Goal: Information Seeking & Learning: Find specific fact

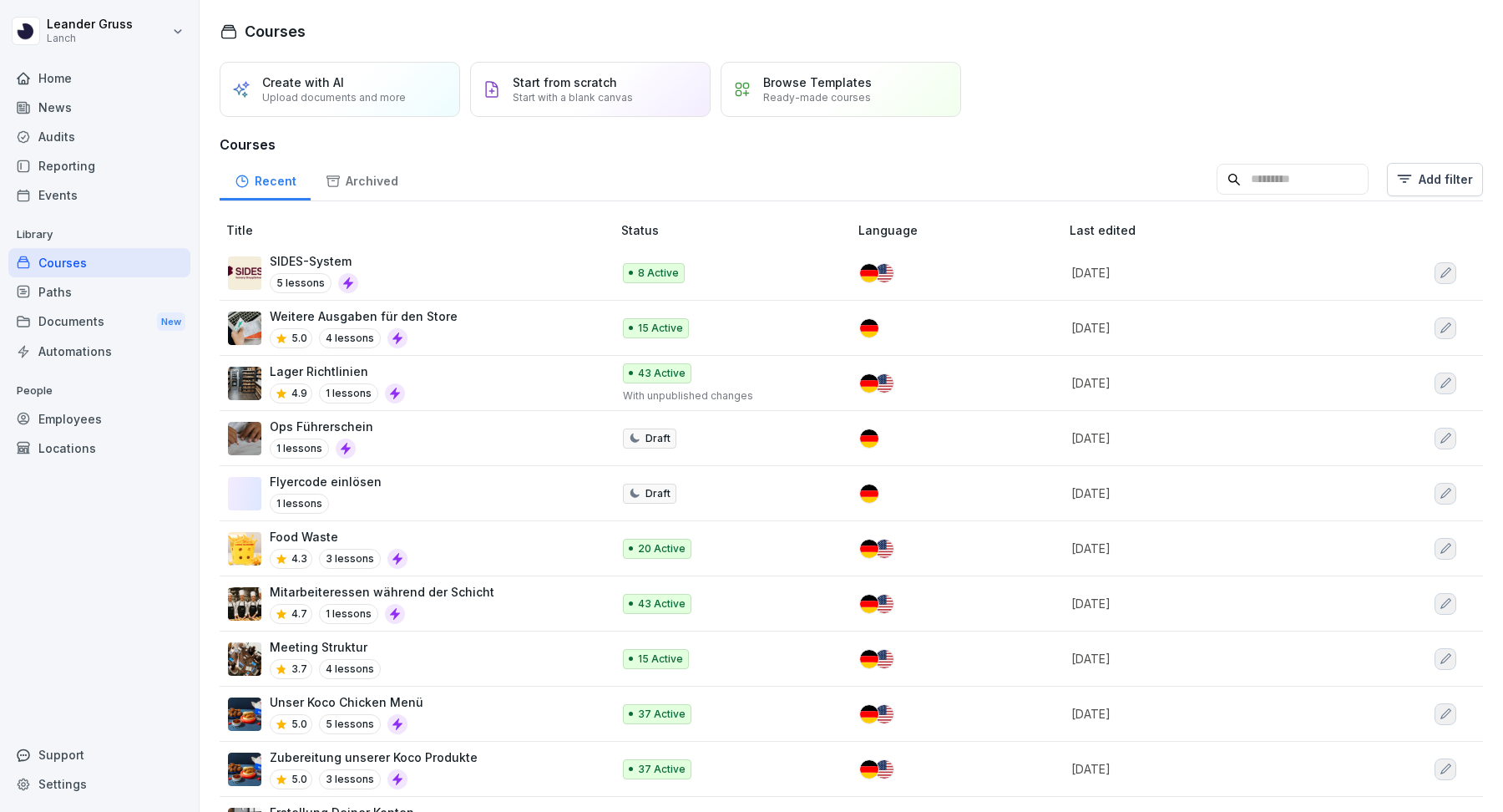
scroll to position [12, 0]
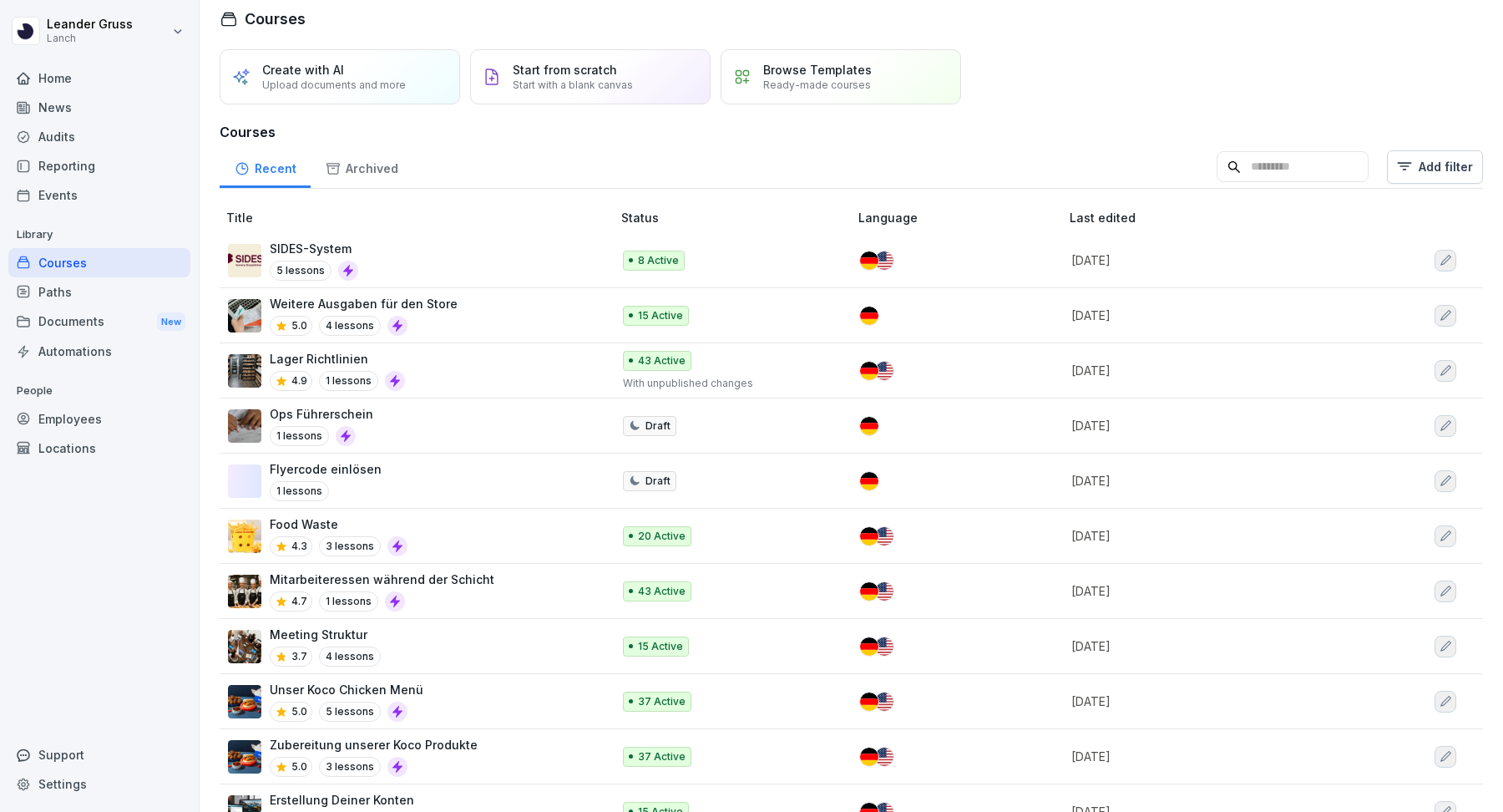
click at [73, 125] on div "Audits" at bounding box center [99, 137] width 182 height 29
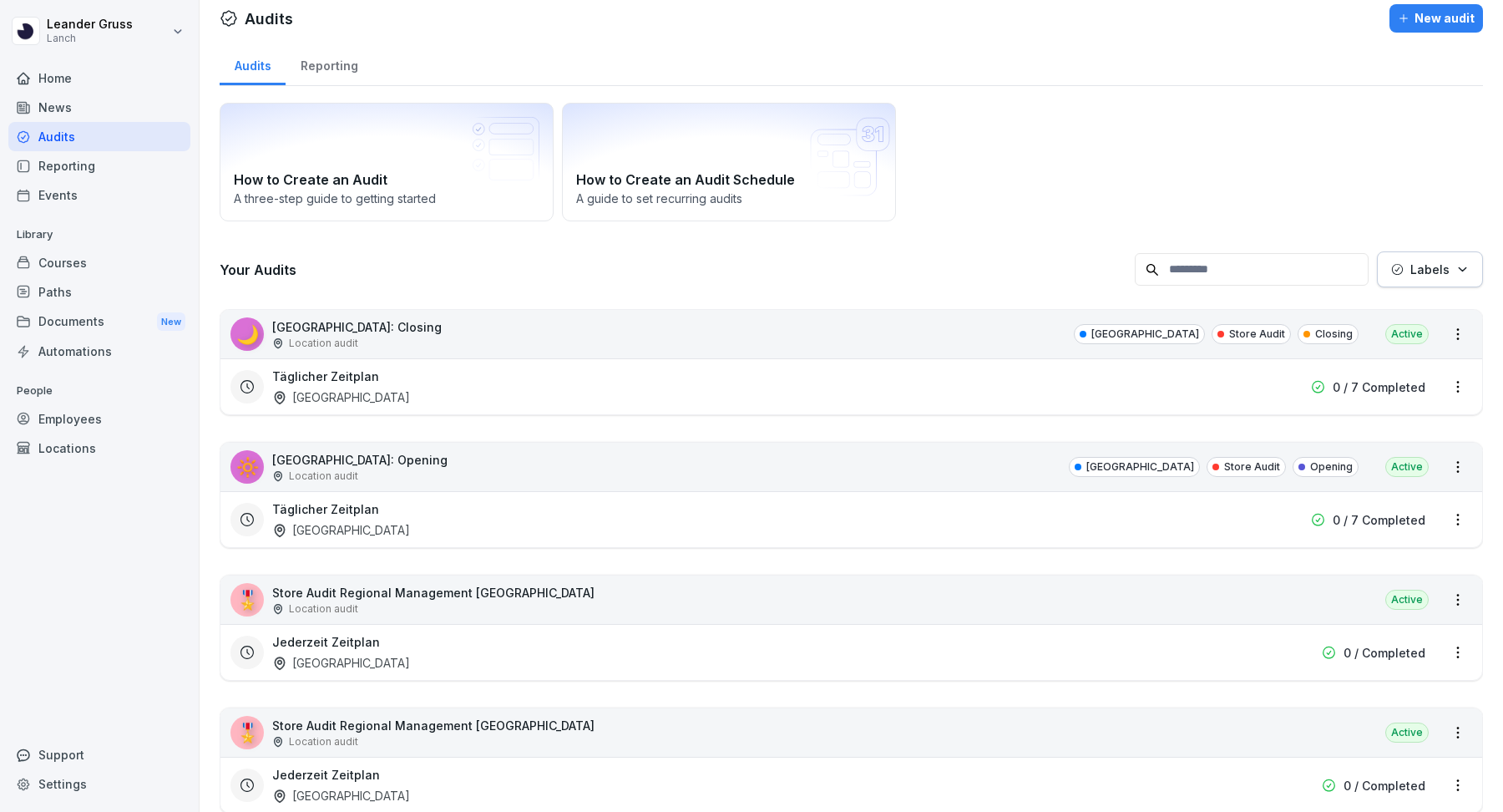
click at [73, 169] on div "Reporting" at bounding box center [99, 166] width 182 height 29
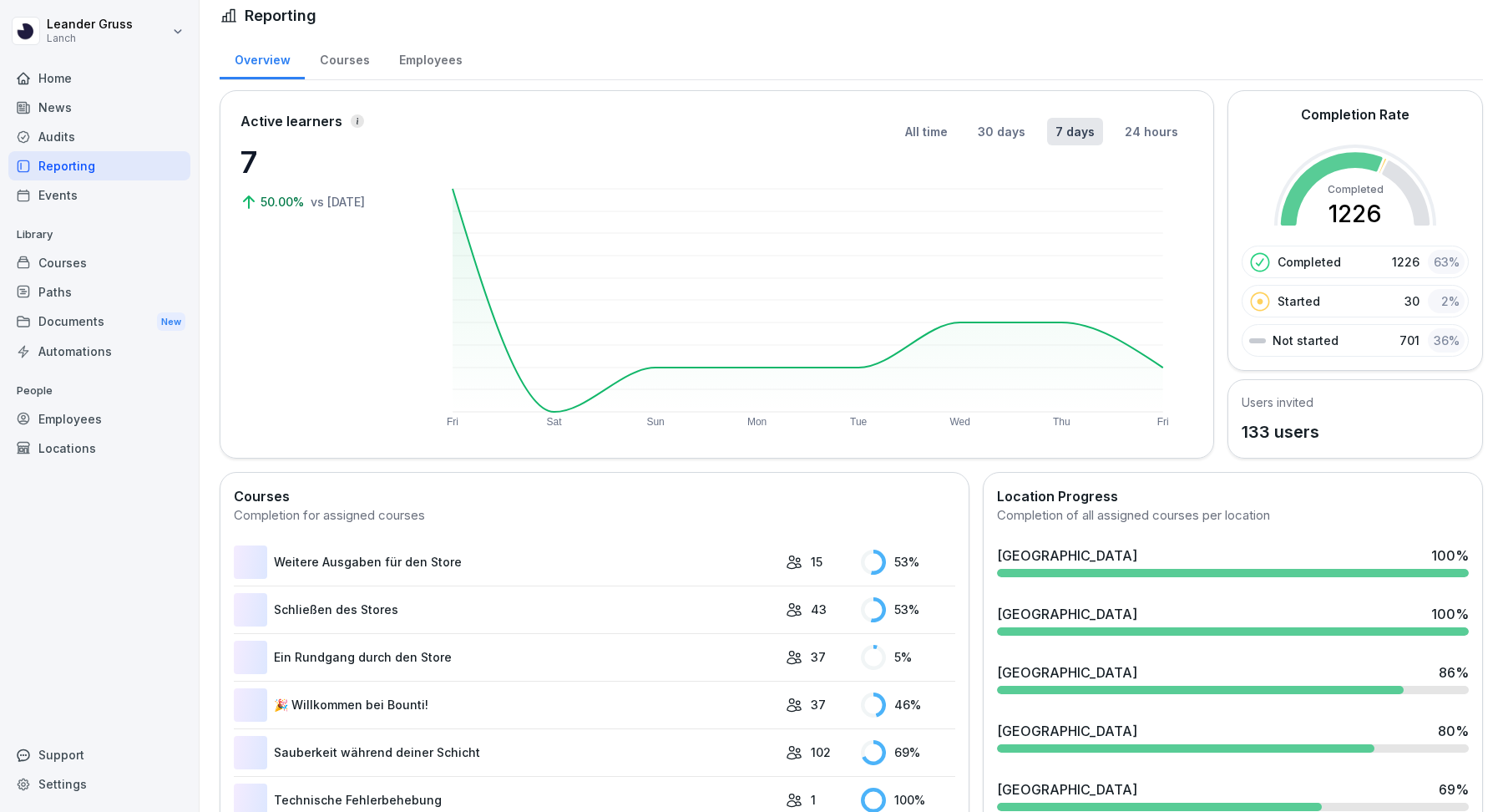
click at [67, 98] on div "News" at bounding box center [99, 107] width 182 height 29
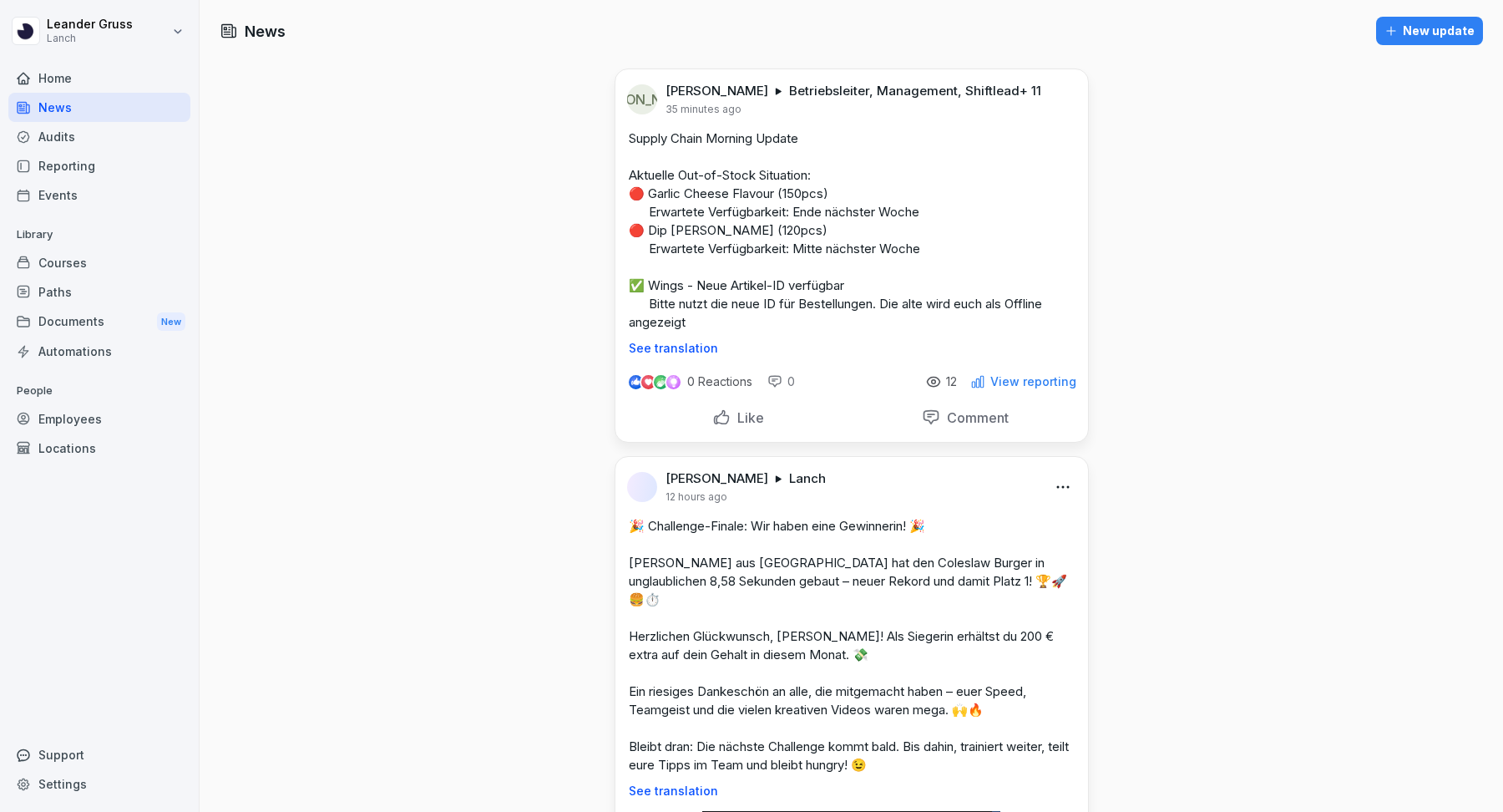
click at [742, 402] on div "Like" at bounding box center [738, 418] width 219 height 32
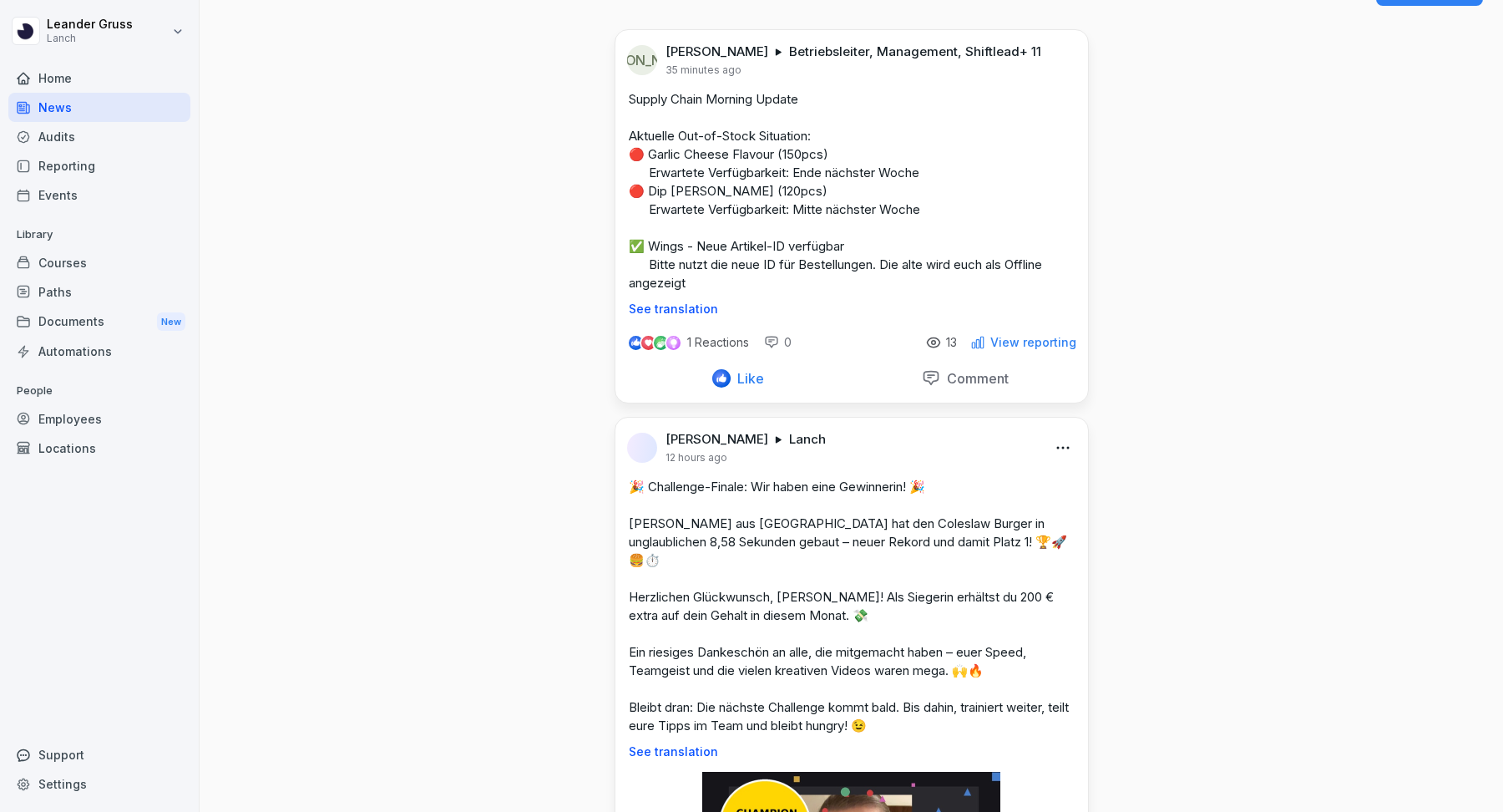
scroll to position [40, 0]
click at [1022, 342] on p "View reporting" at bounding box center [1033, 341] width 86 height 13
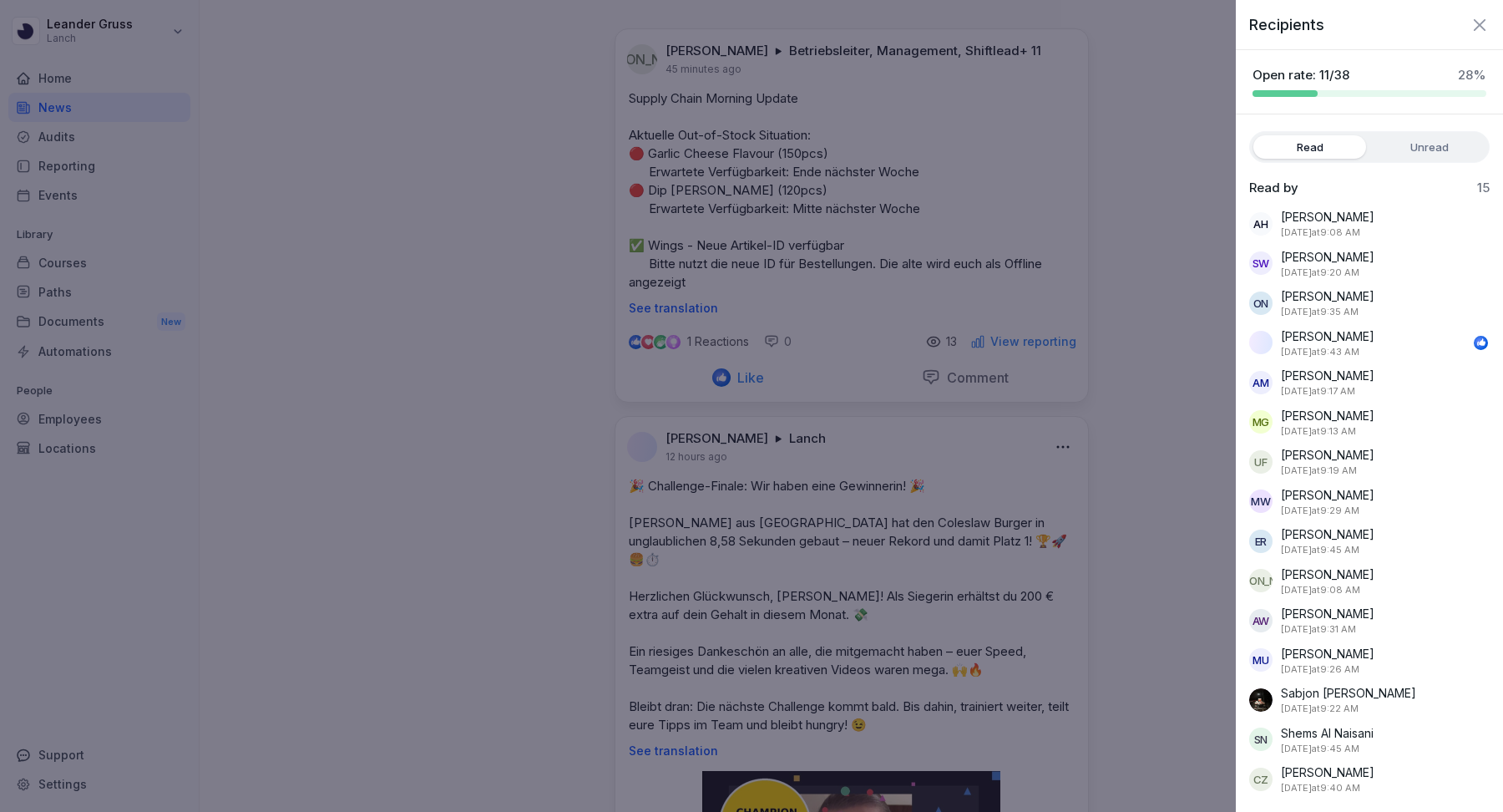
click at [1474, 19] on icon "button" at bounding box center [1480, 24] width 20 height 20
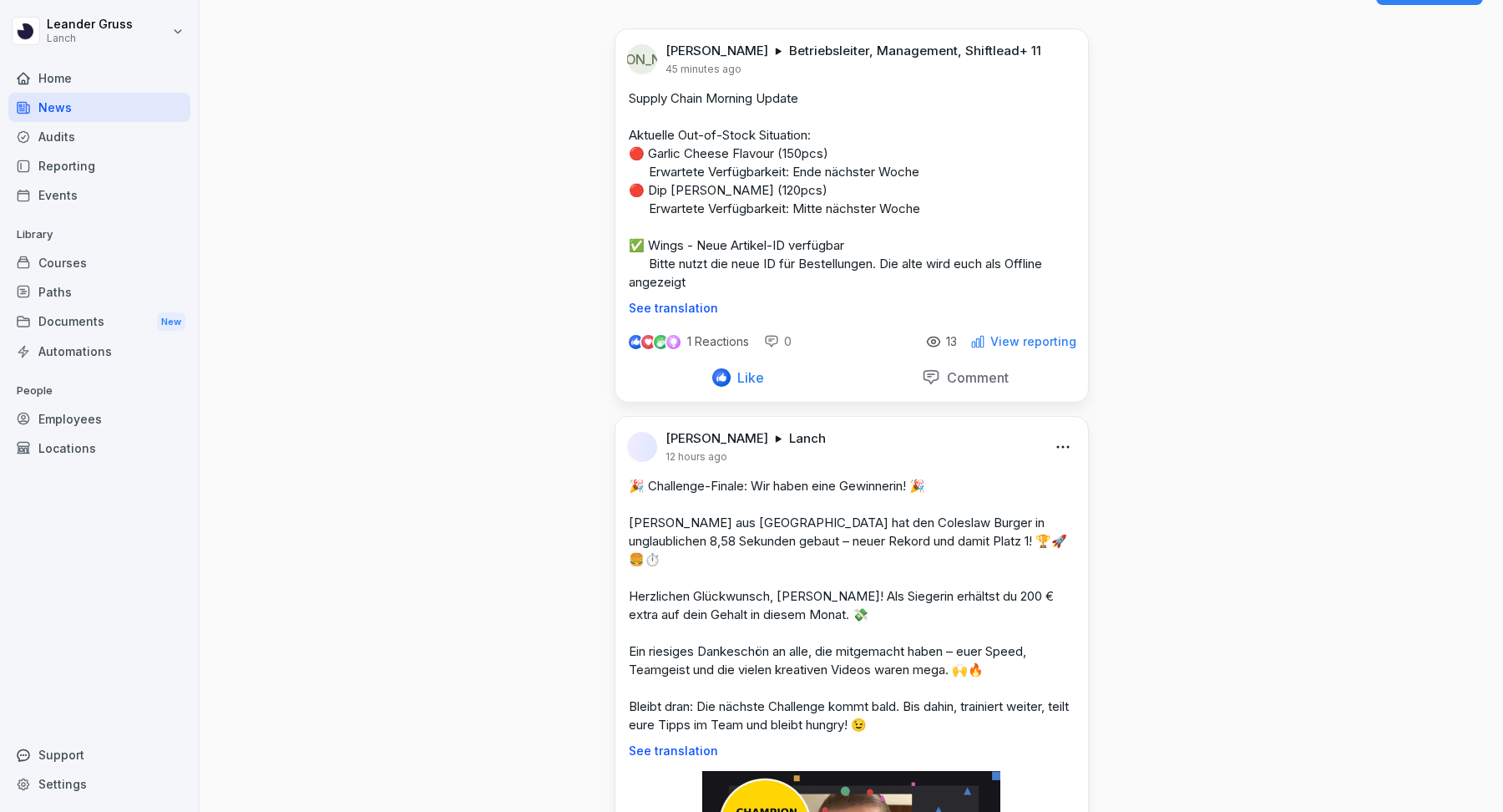
click at [108, 134] on div "Audits" at bounding box center [99, 137] width 182 height 29
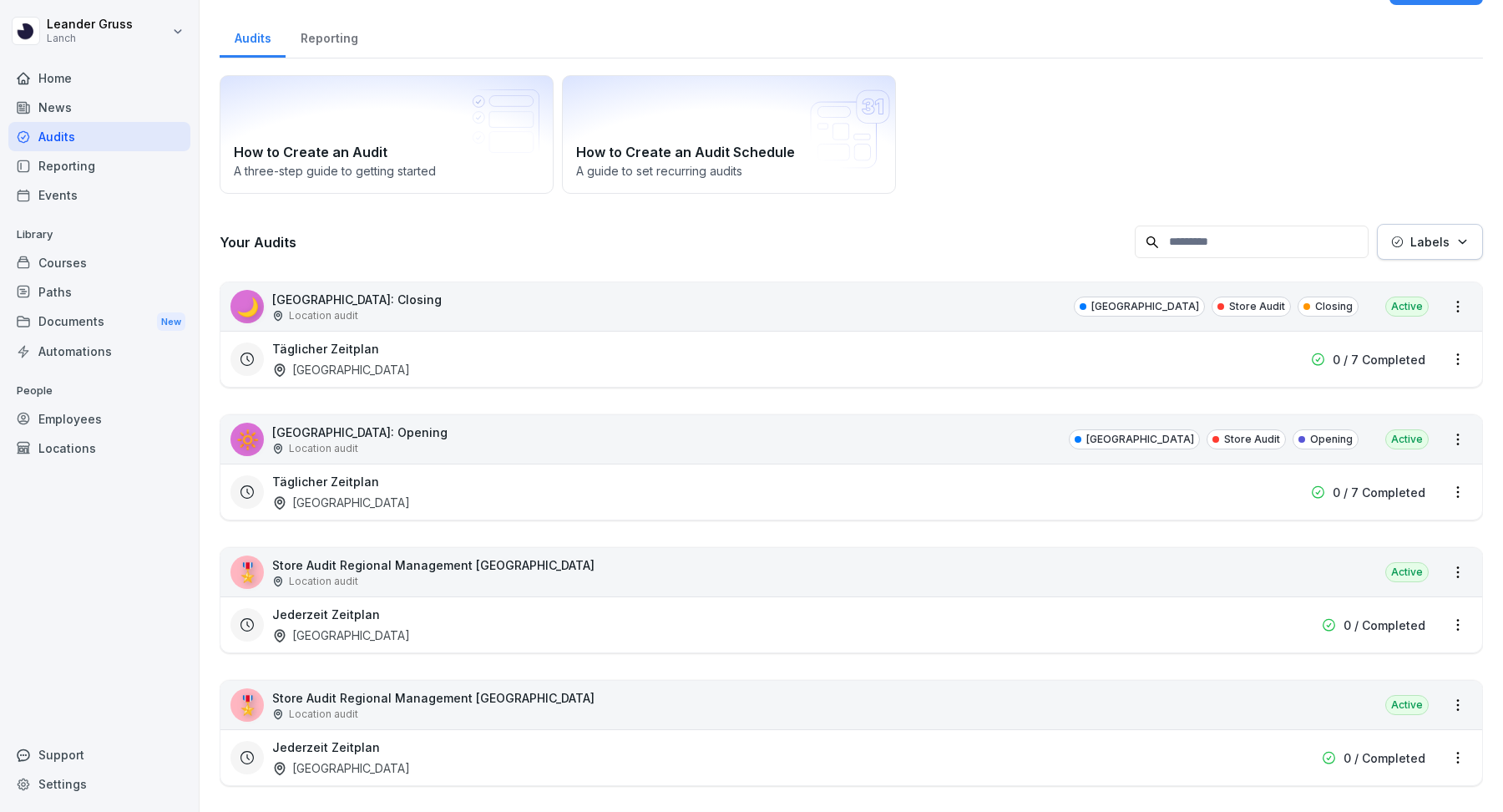
scroll to position [16, 0]
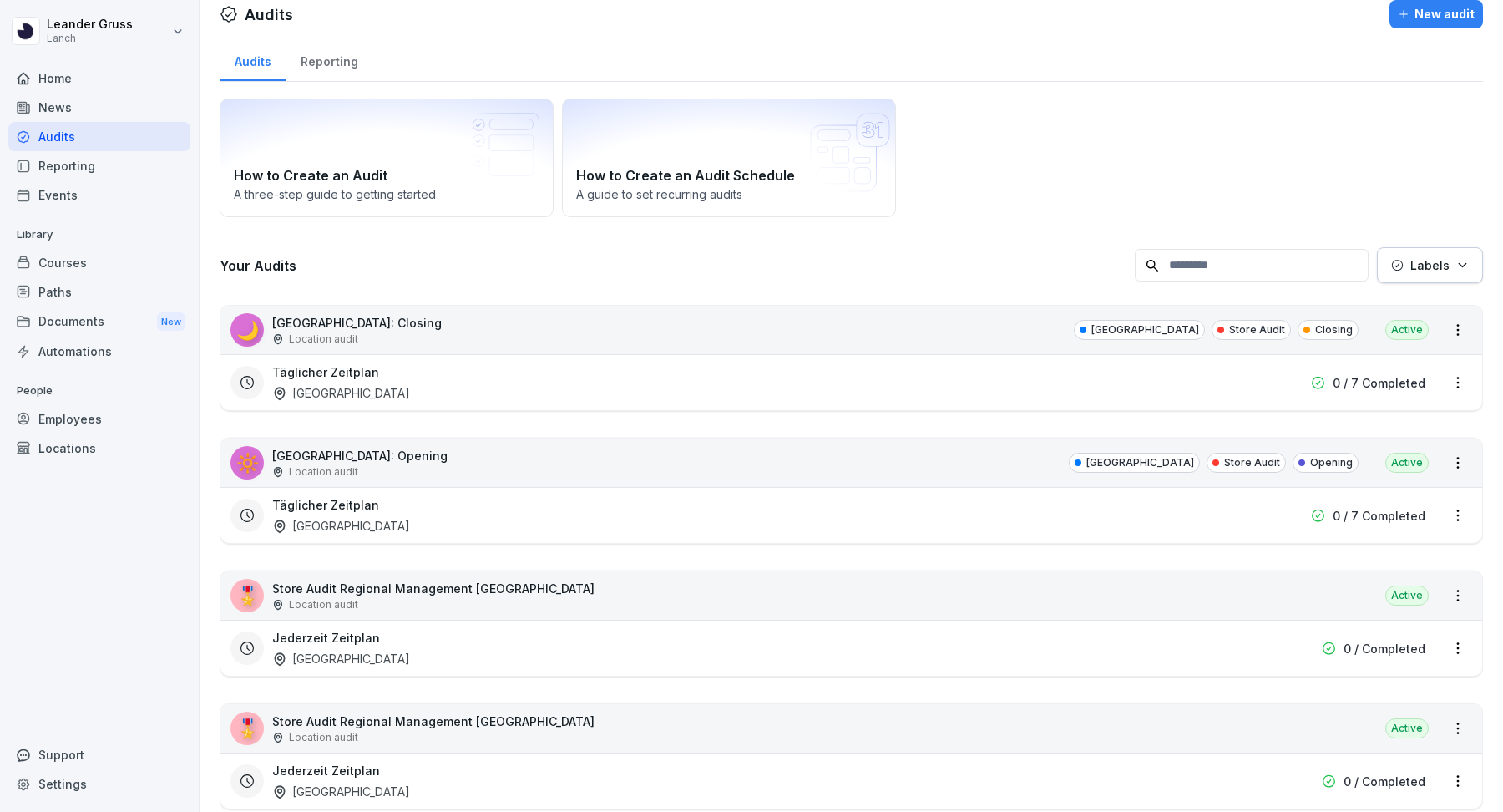
click at [67, 163] on div "Reporting" at bounding box center [99, 166] width 182 height 29
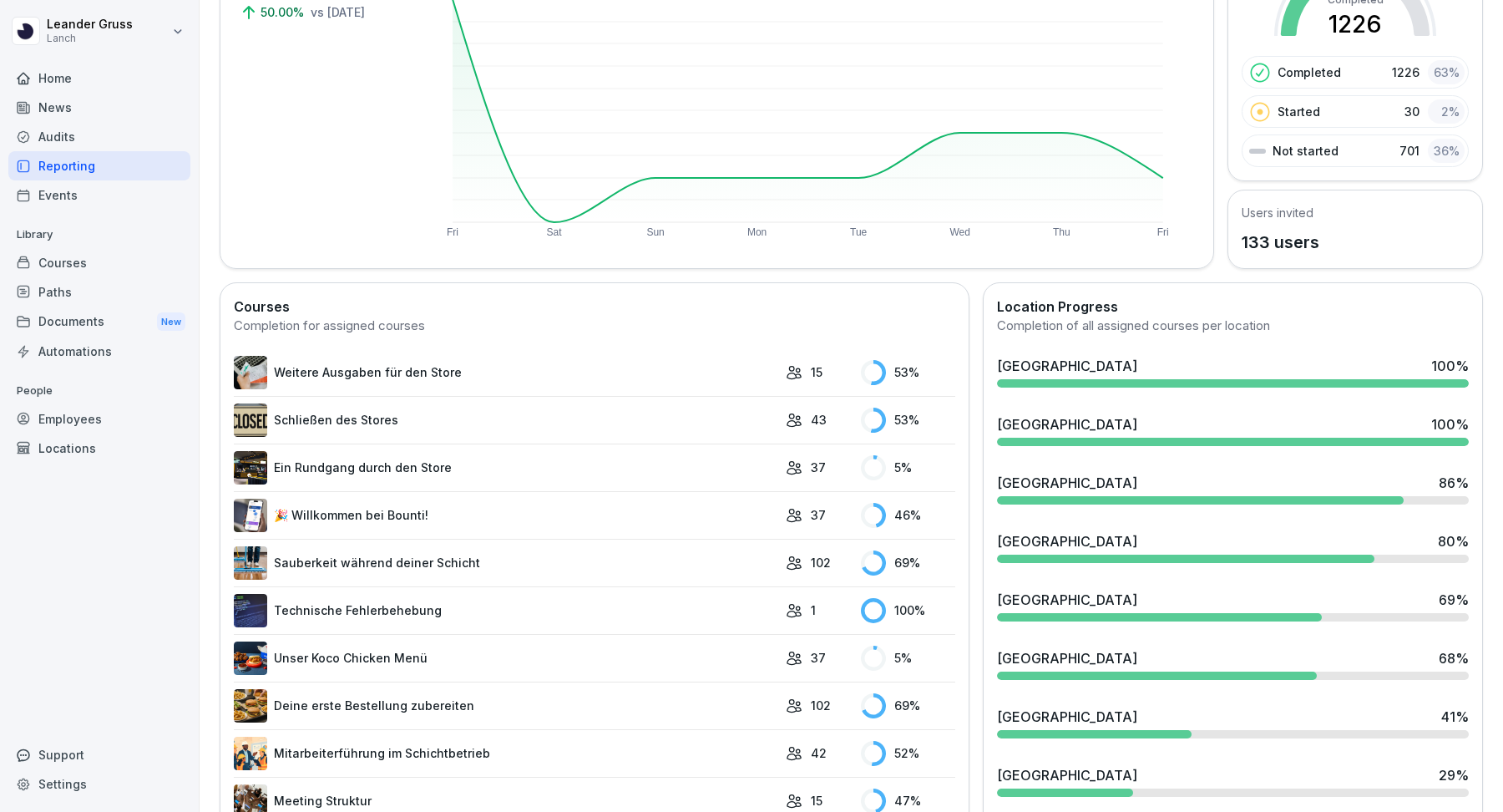
scroll to position [256, 0]
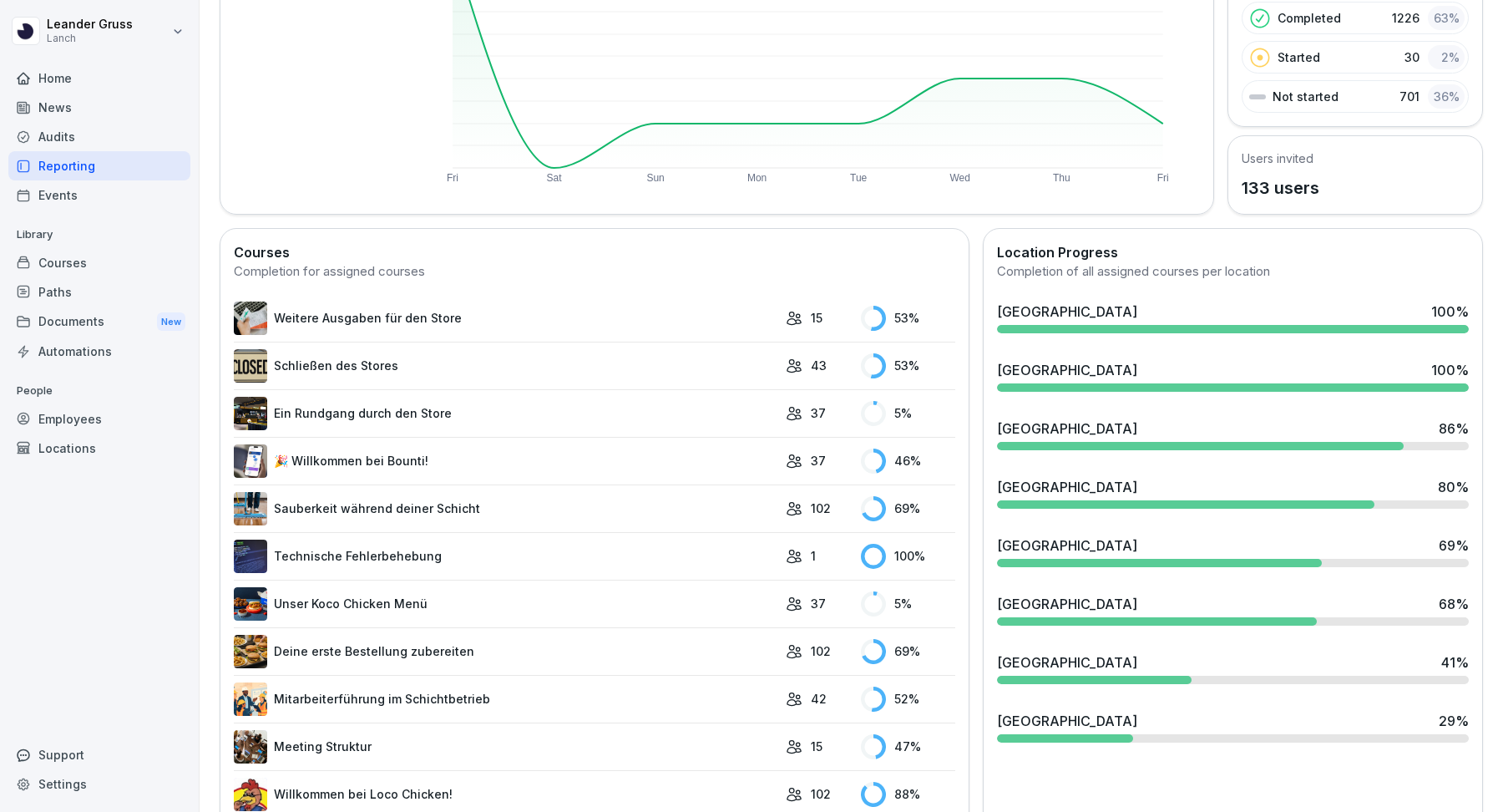
click at [1144, 594] on div "[GEOGRAPHIC_DATA] 68 %" at bounding box center [1233, 604] width 472 height 20
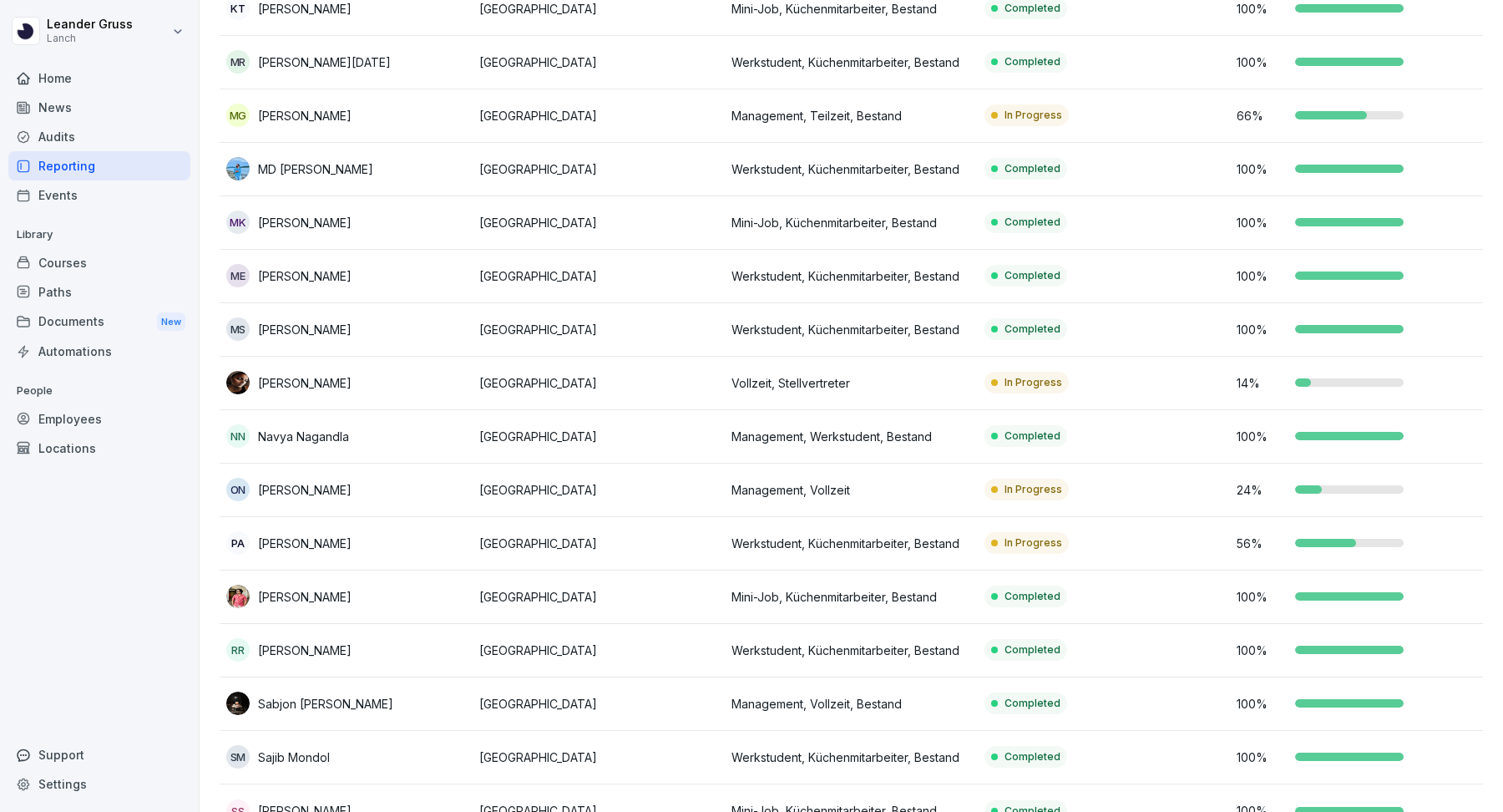
scroll to position [773, 0]
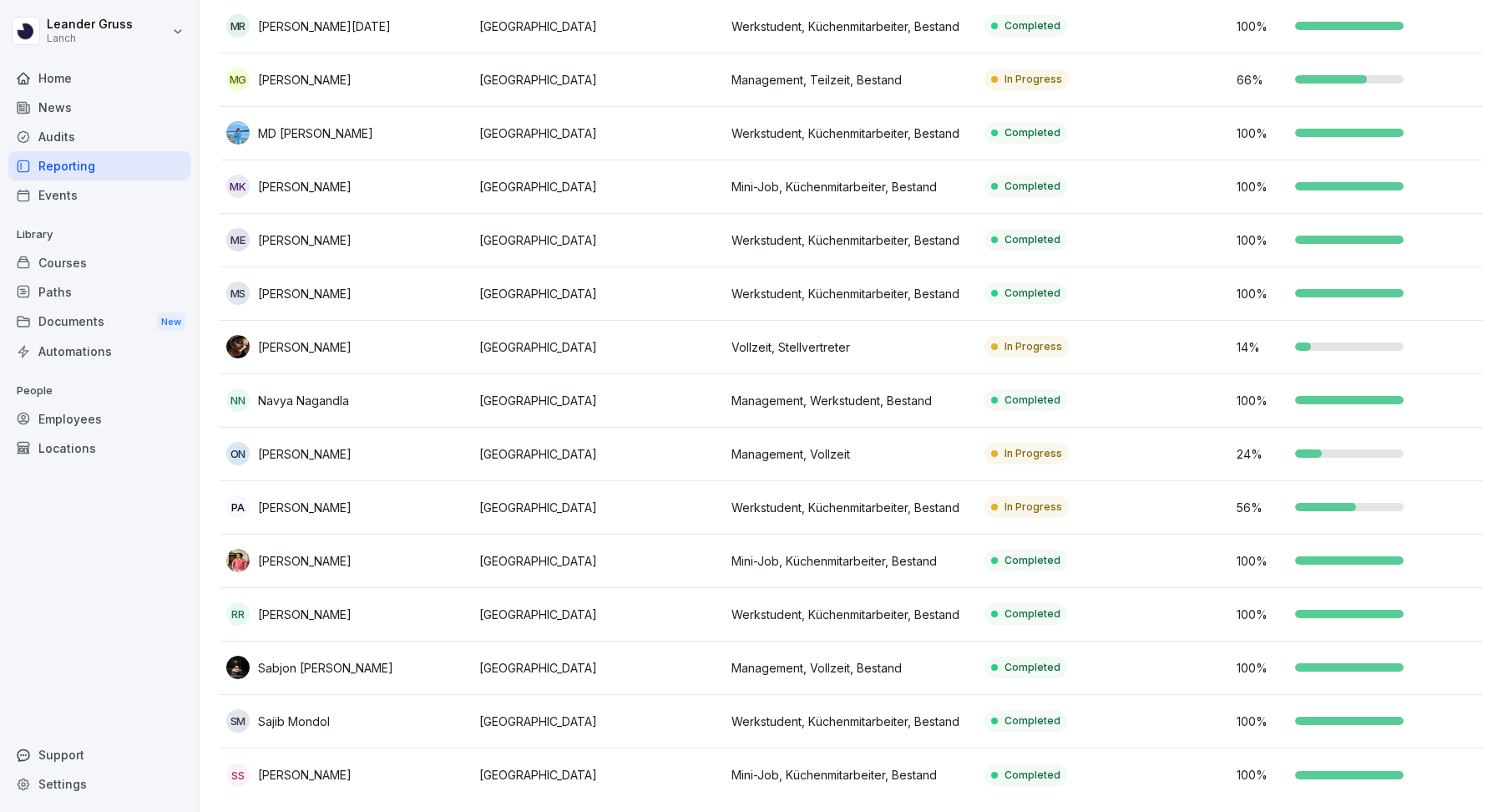
click at [114, 96] on div "News" at bounding box center [99, 107] width 182 height 29
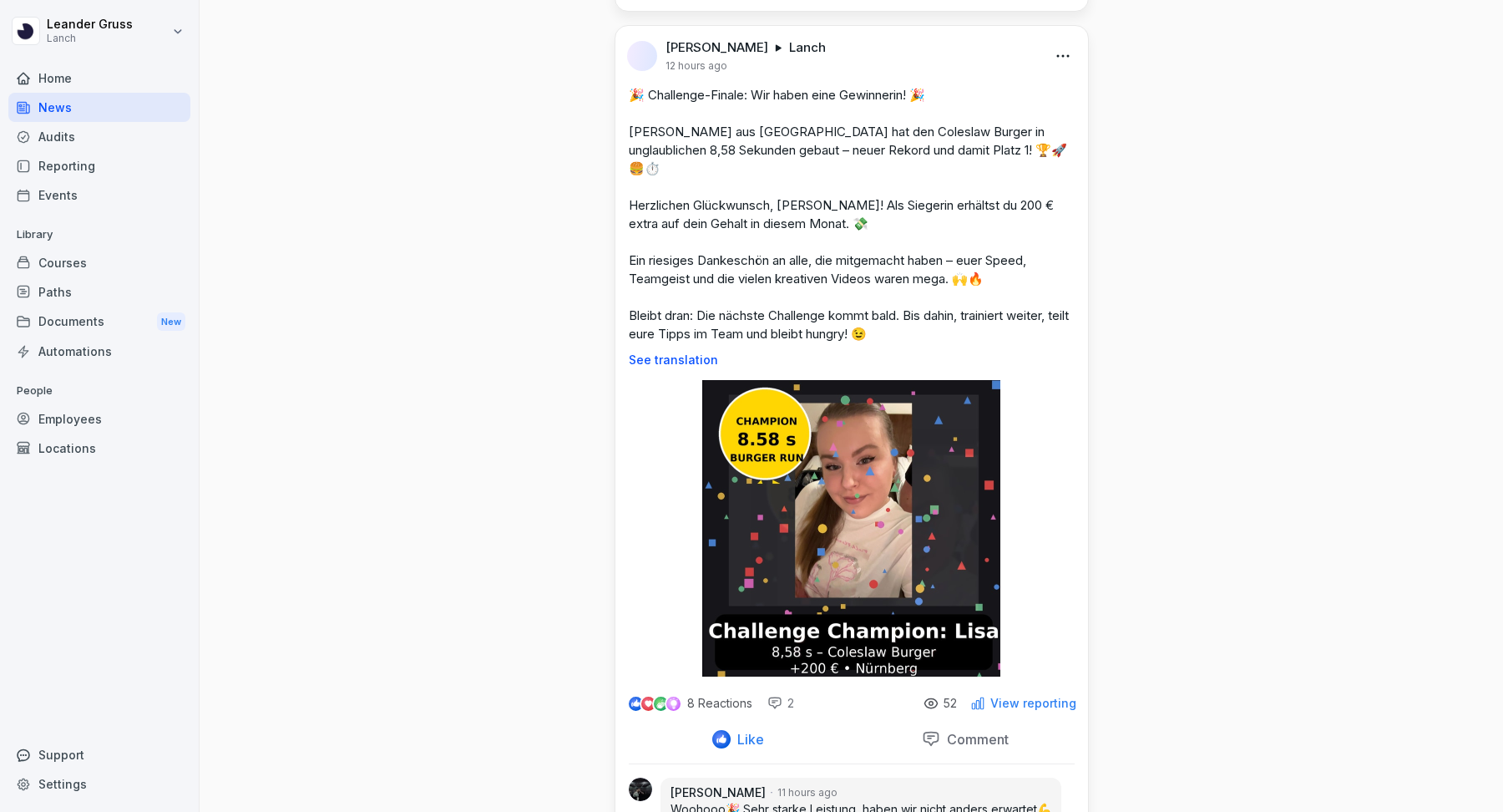
scroll to position [673, 0]
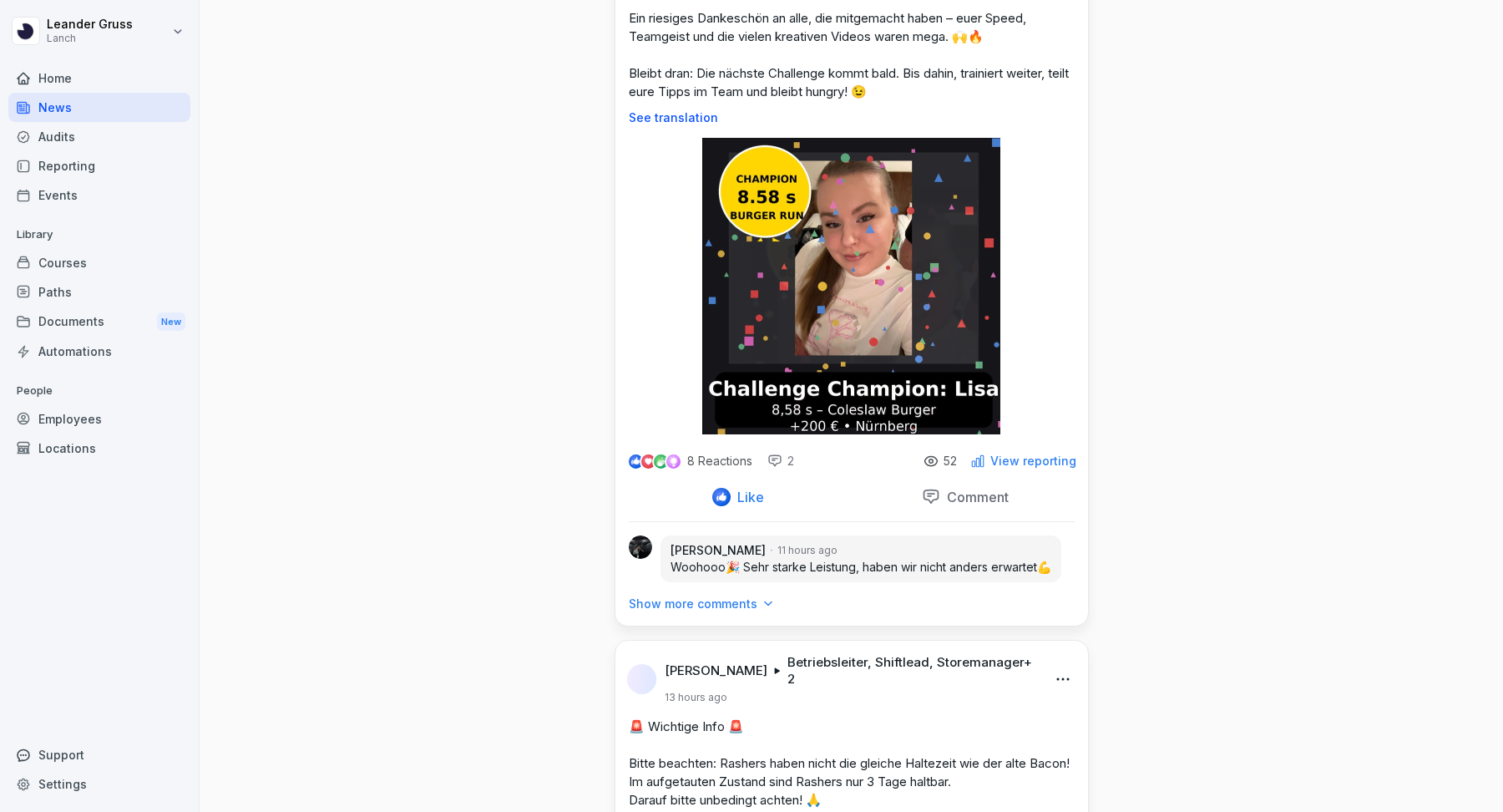
click at [954, 489] on p "Comment" at bounding box center [974, 496] width 68 height 16
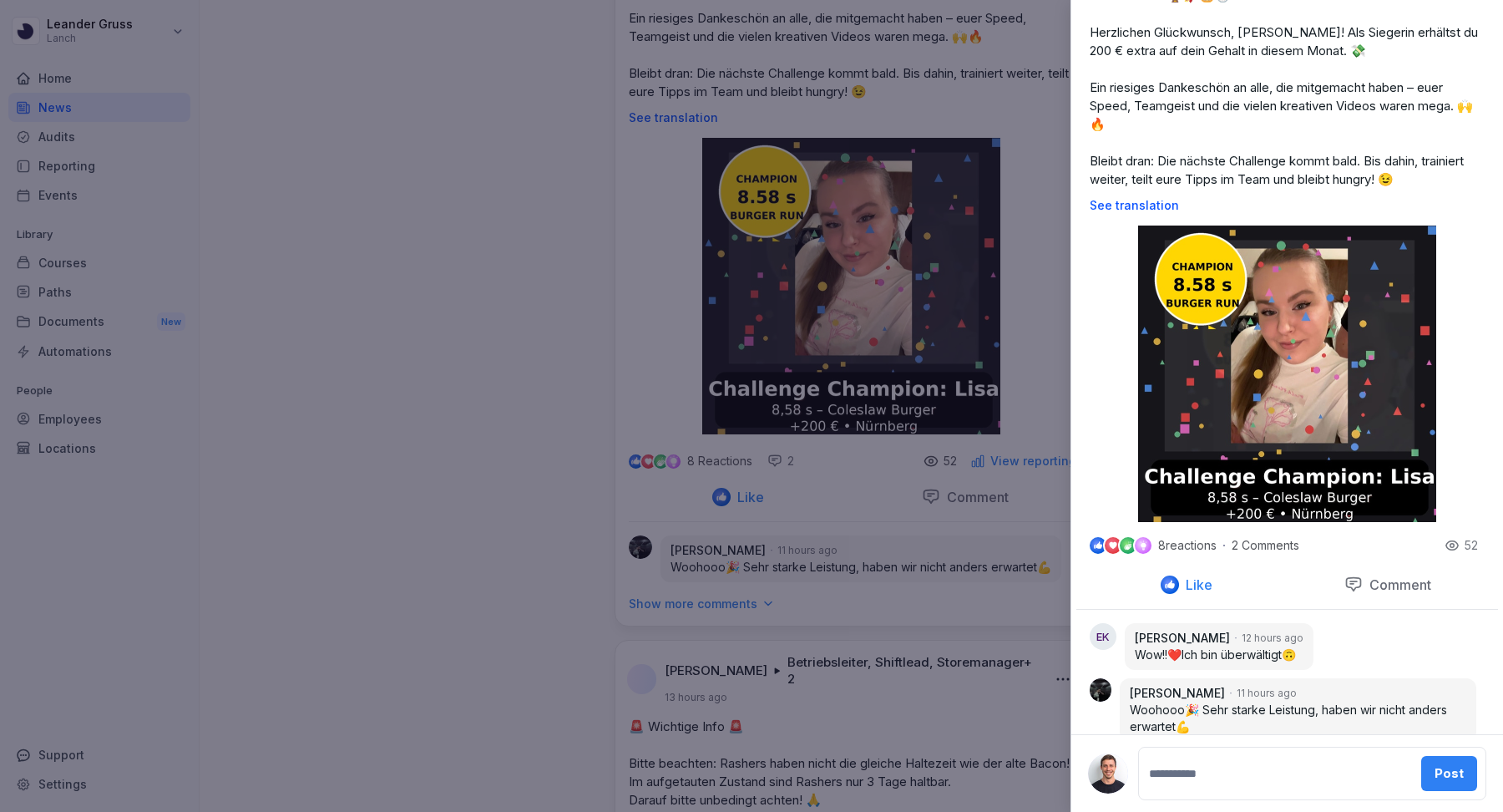
scroll to position [0, 0]
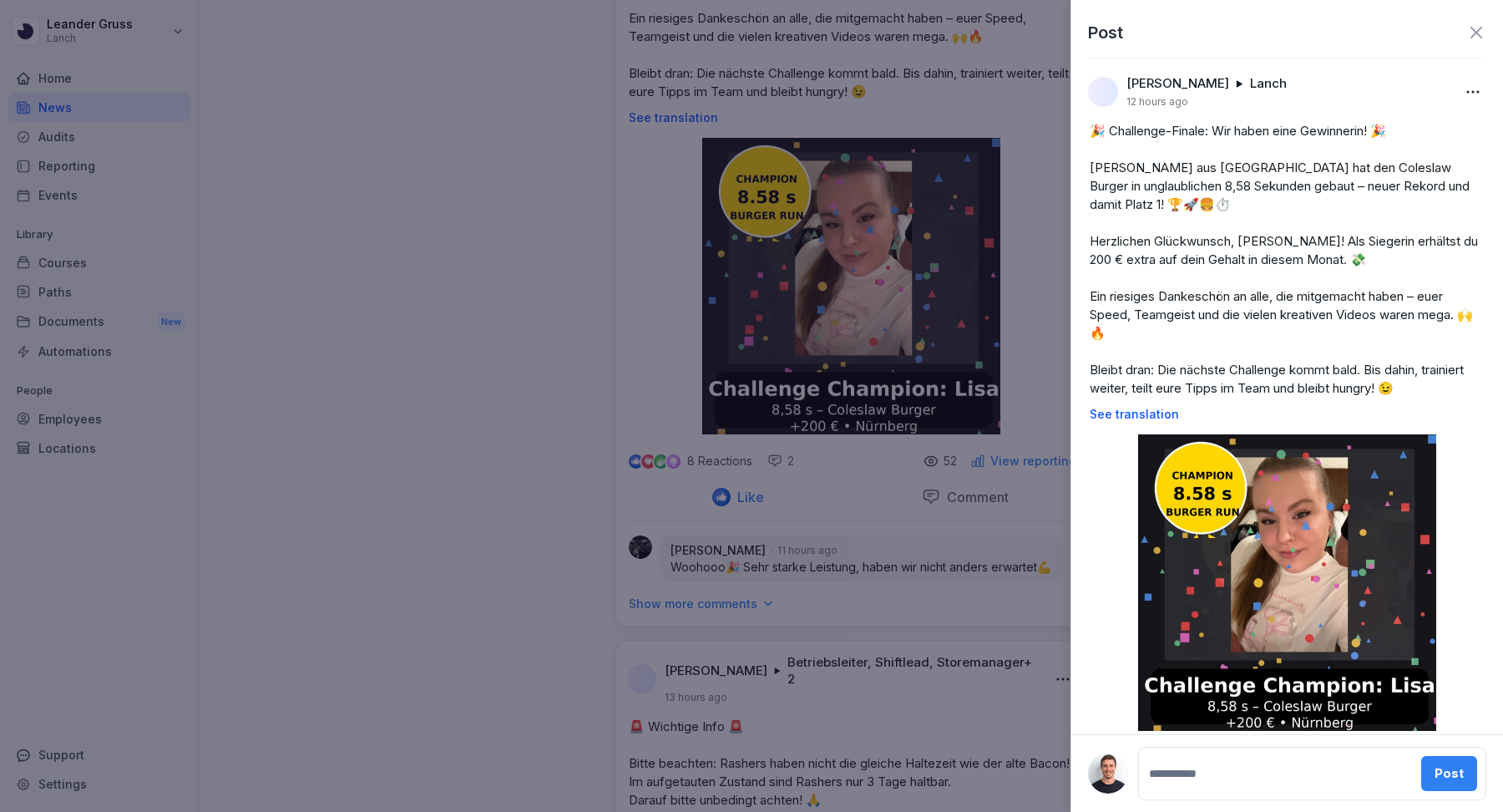
click at [1469, 32] on icon at bounding box center [1476, 32] width 20 height 20
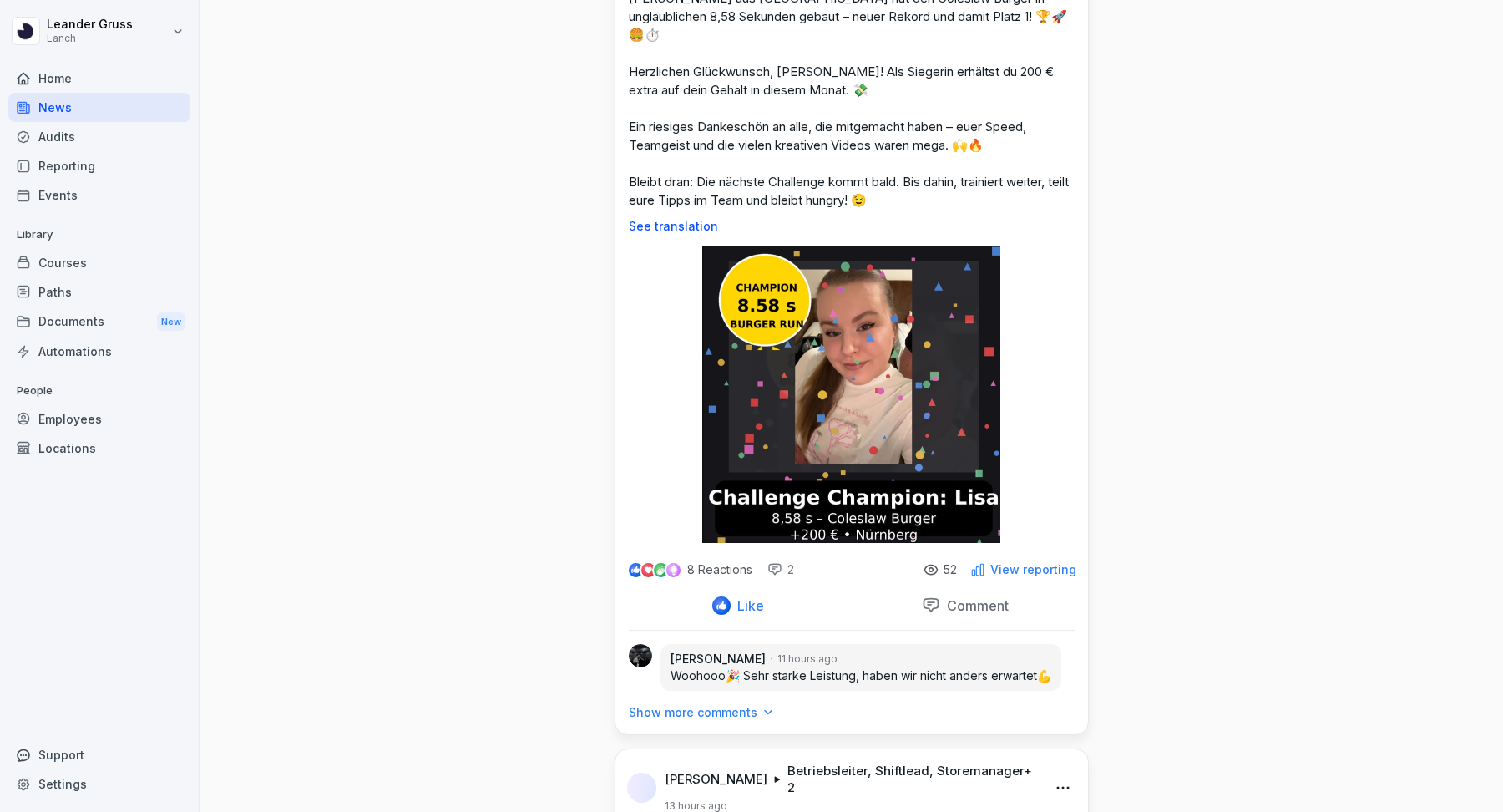
scroll to position [681, 0]
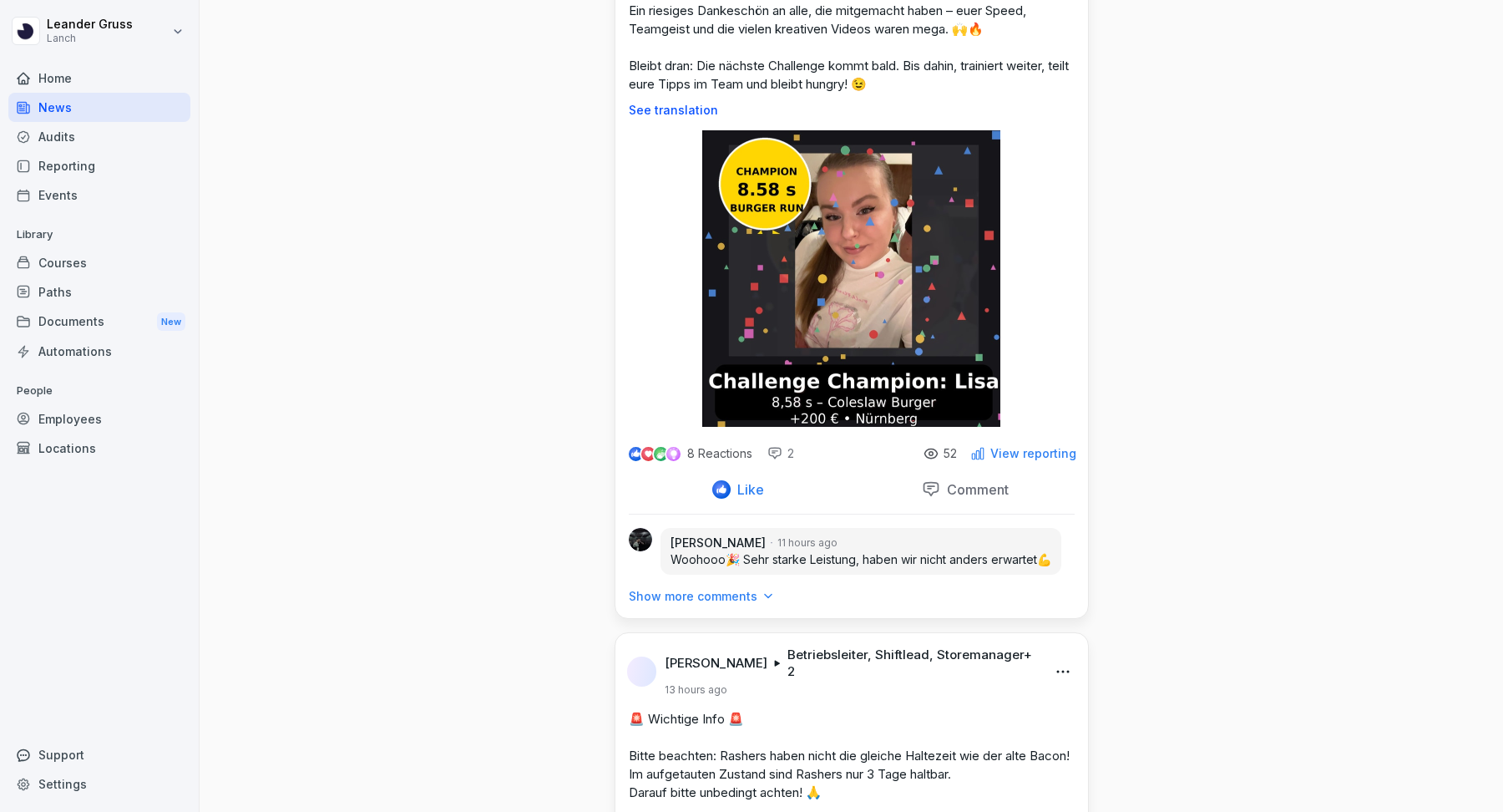
click at [1049, 447] on p "View reporting" at bounding box center [1033, 453] width 86 height 13
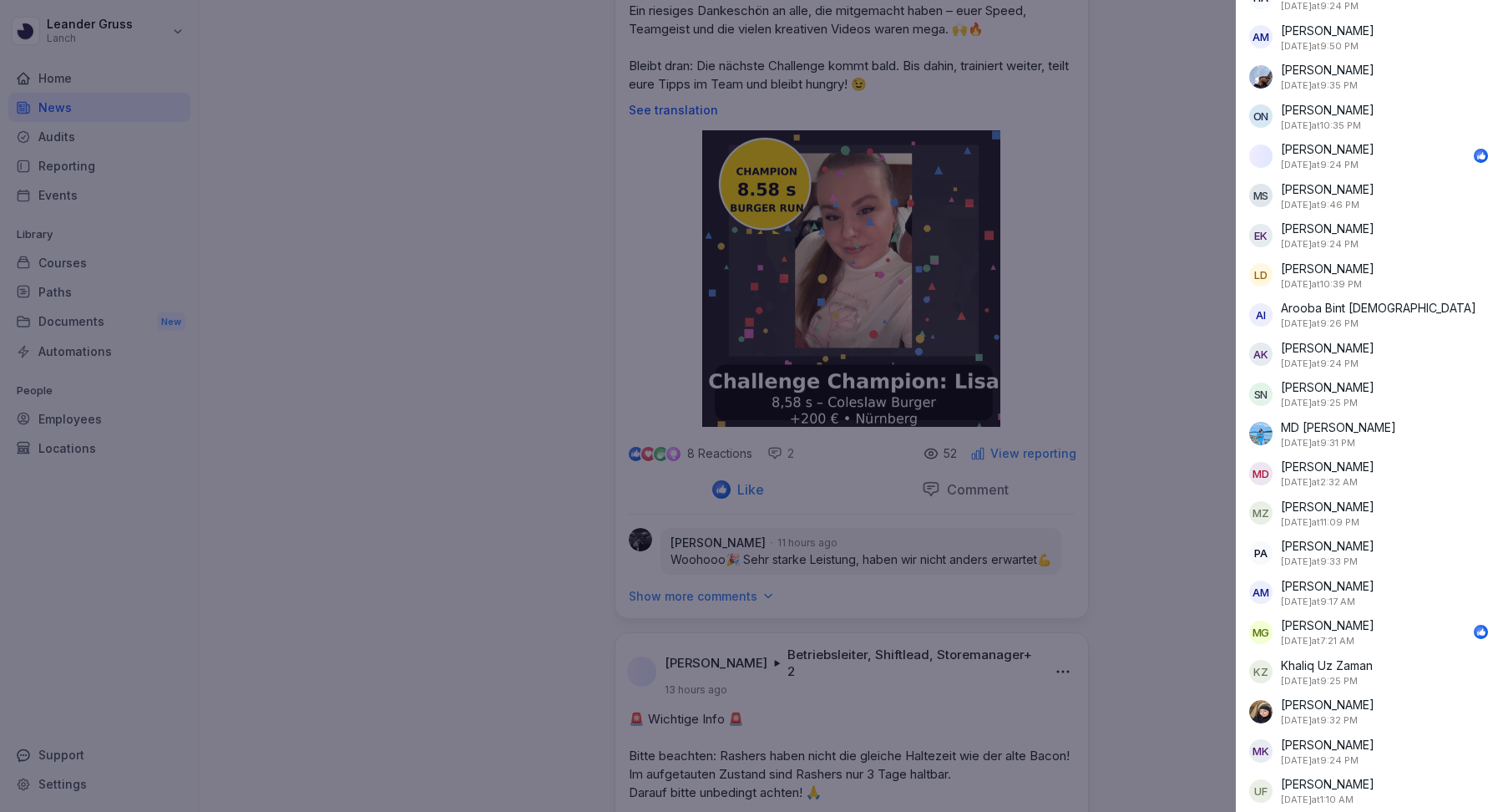
scroll to position [0, 0]
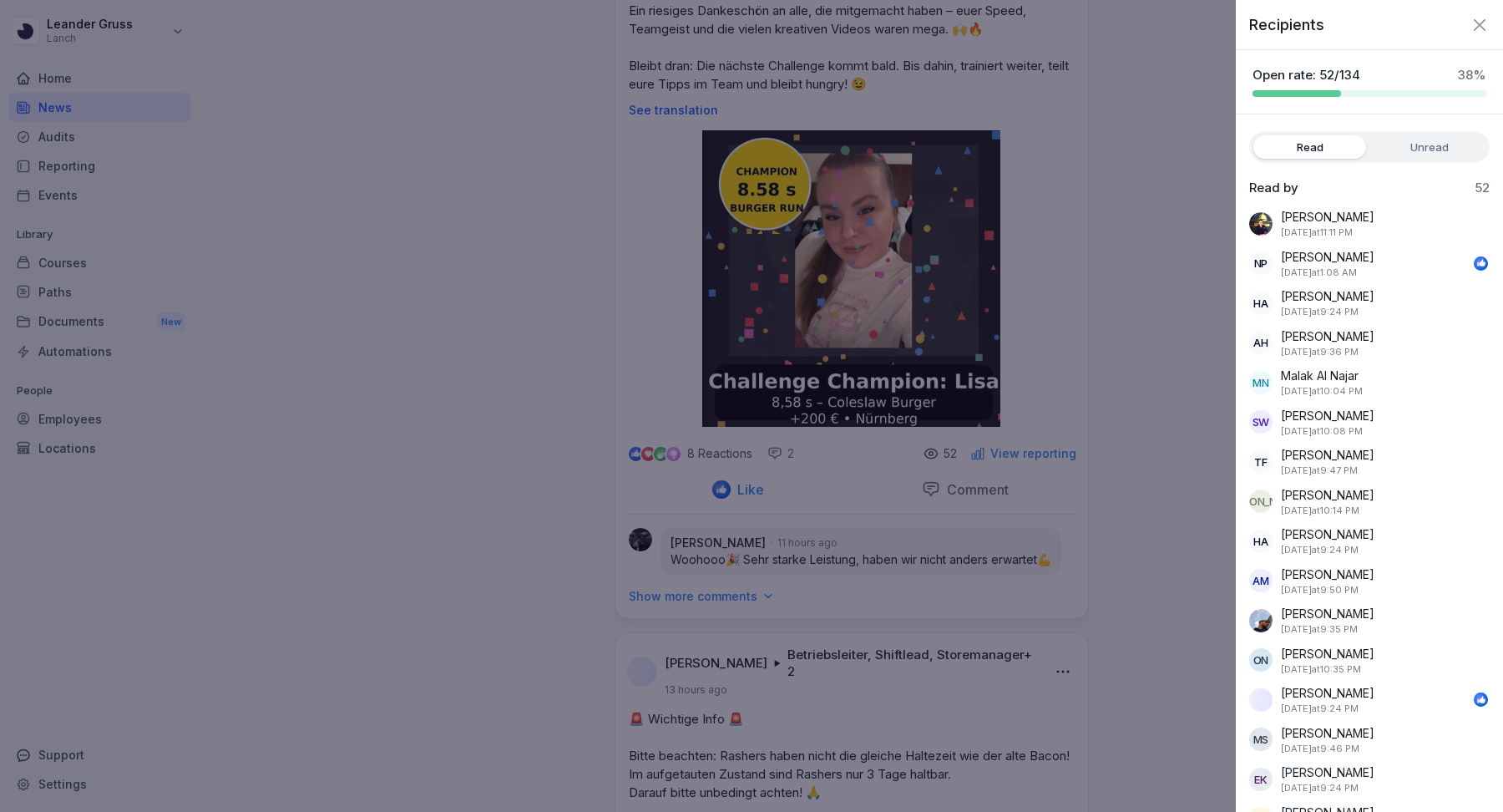
click at [1478, 23] on icon "button" at bounding box center [1481, 24] width 12 height 12
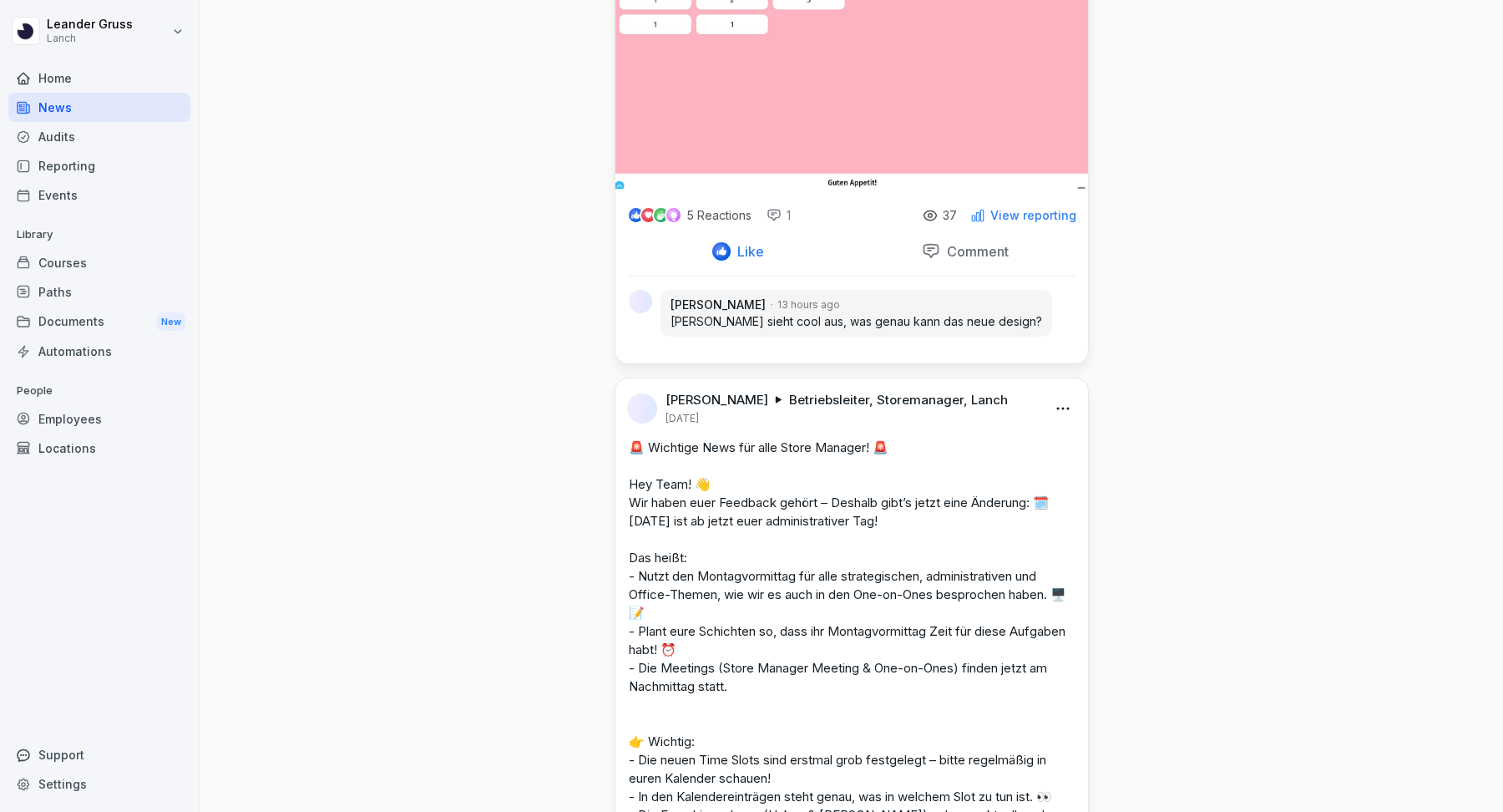
scroll to position [3604, 0]
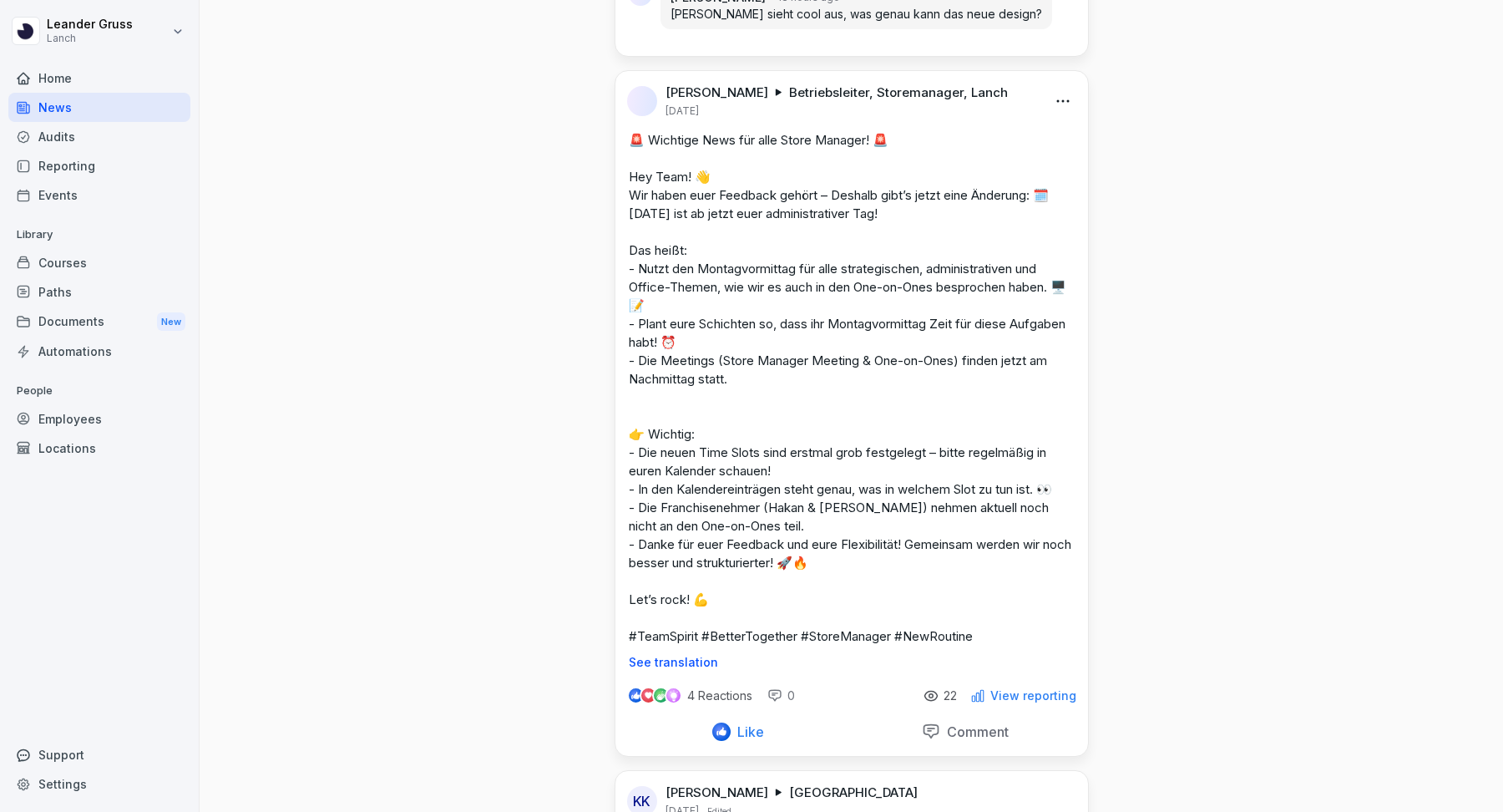
click at [1040, 689] on p "View reporting" at bounding box center [1033, 695] width 86 height 13
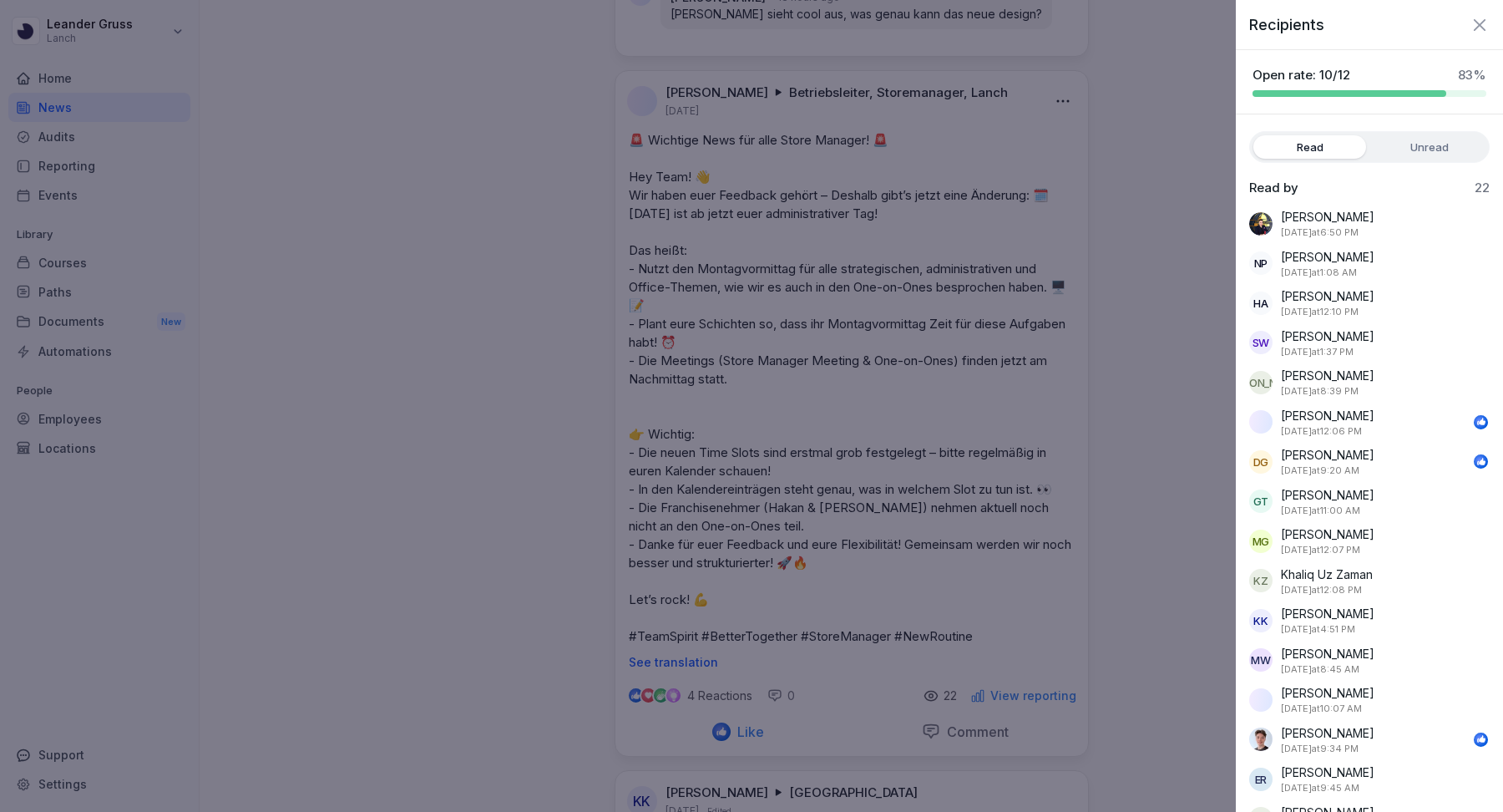
click at [1123, 472] on div at bounding box center [752, 406] width 1503 height 812
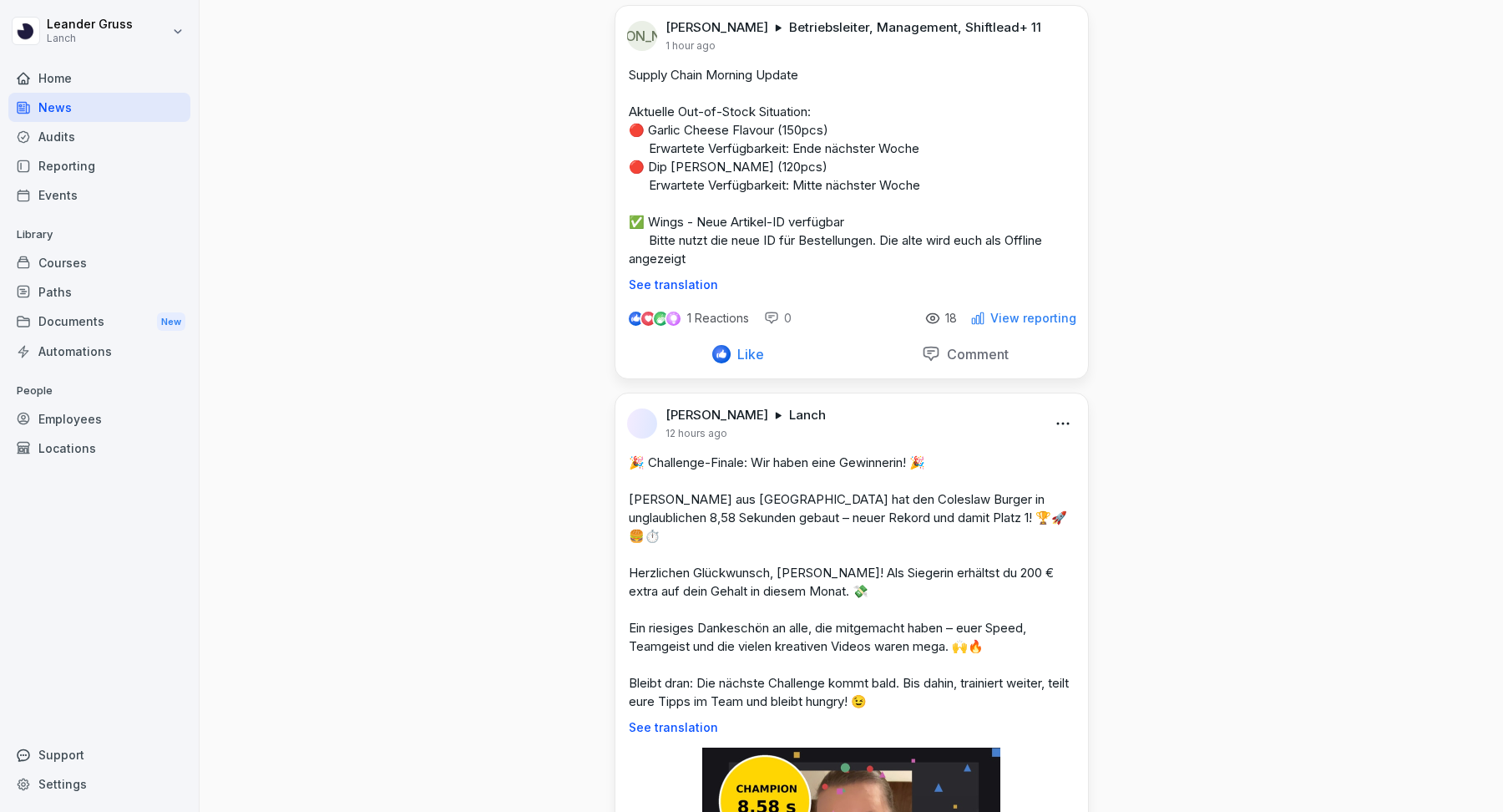
scroll to position [0, 0]
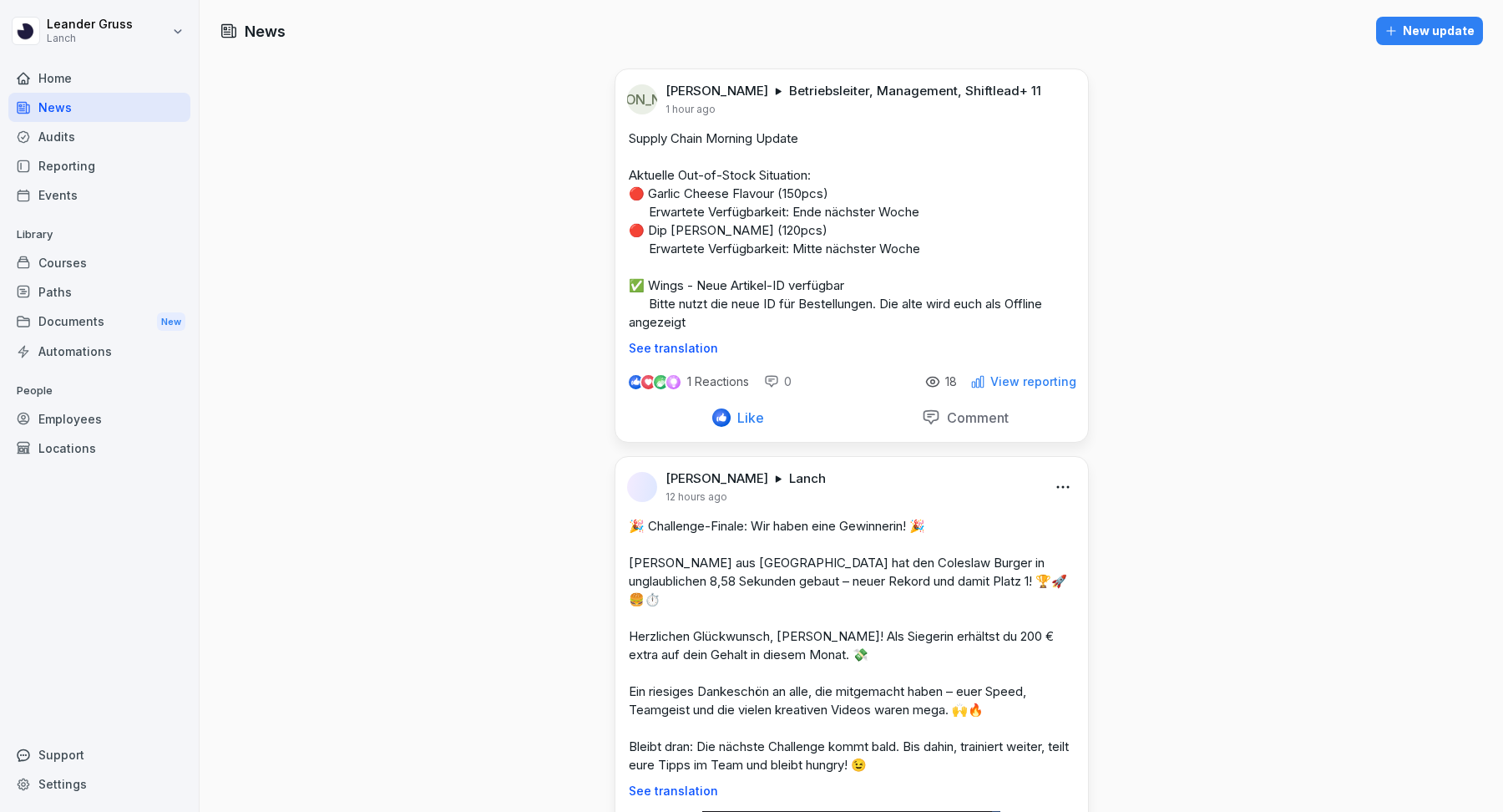
click at [73, 419] on div "Employees" at bounding box center [99, 419] width 182 height 29
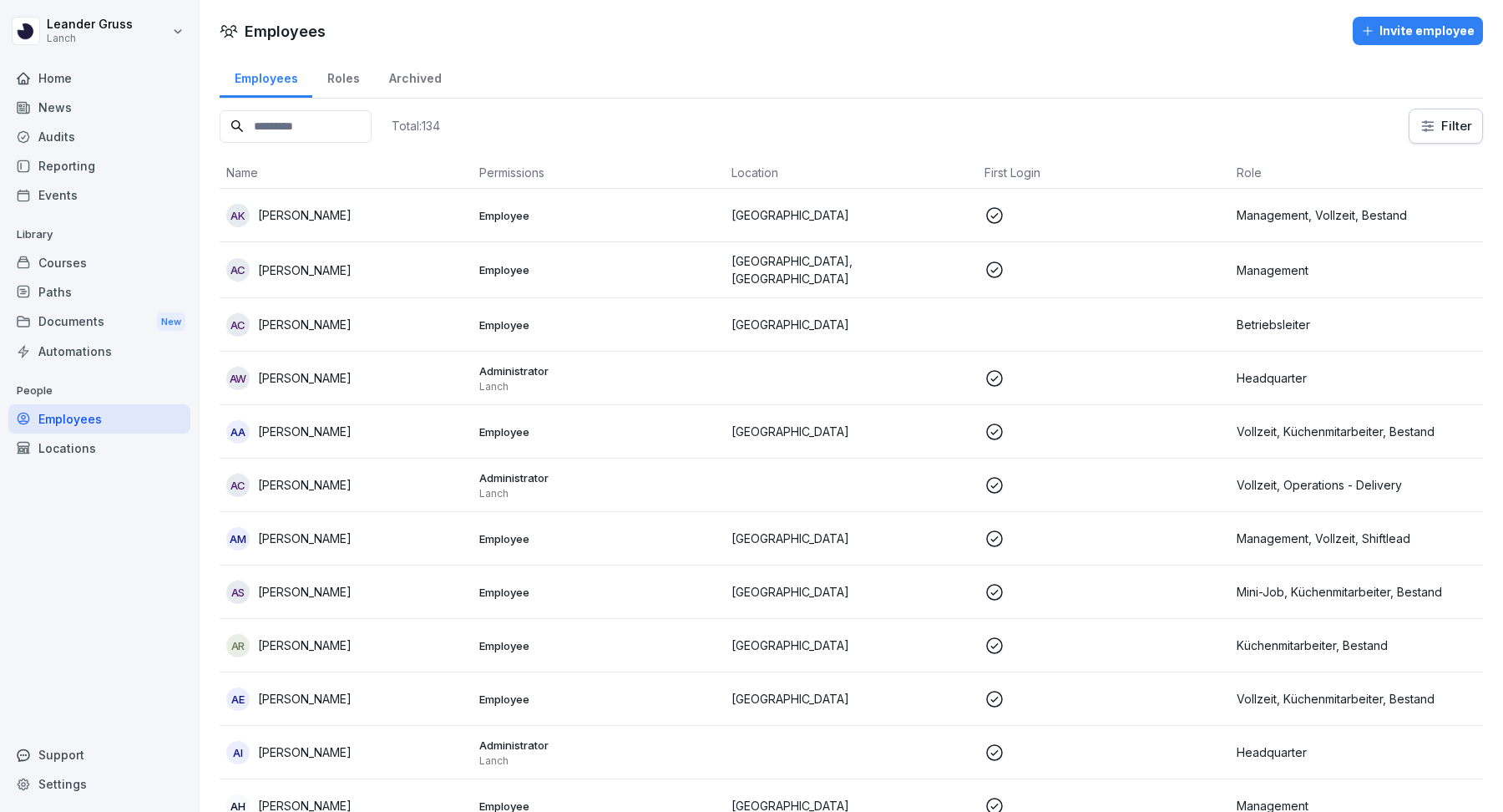
click at [345, 122] on input at bounding box center [296, 126] width 152 height 33
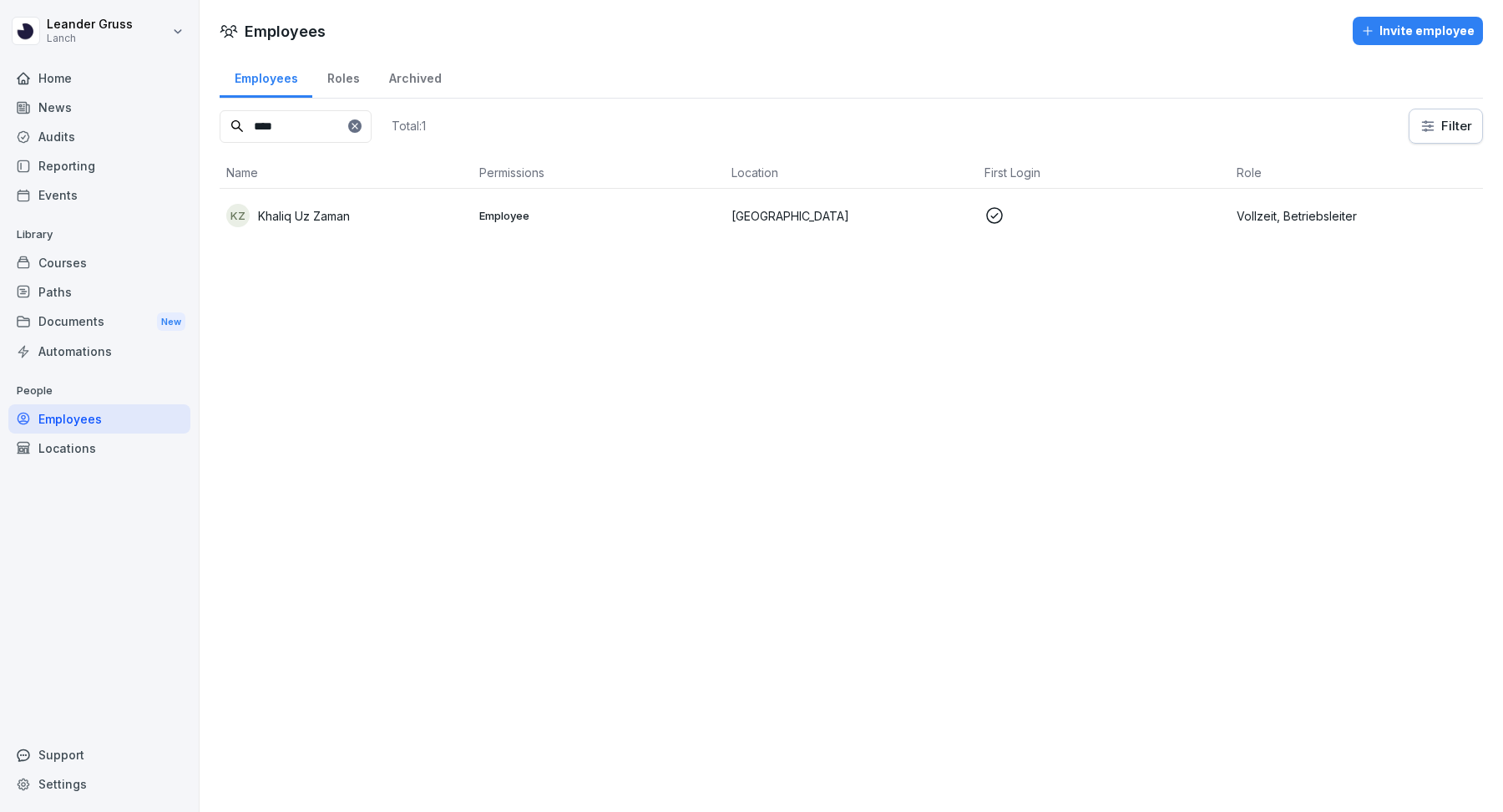
type input "****"
click at [342, 208] on p "Khaliq Uz Zaman" at bounding box center [304, 216] width 92 height 17
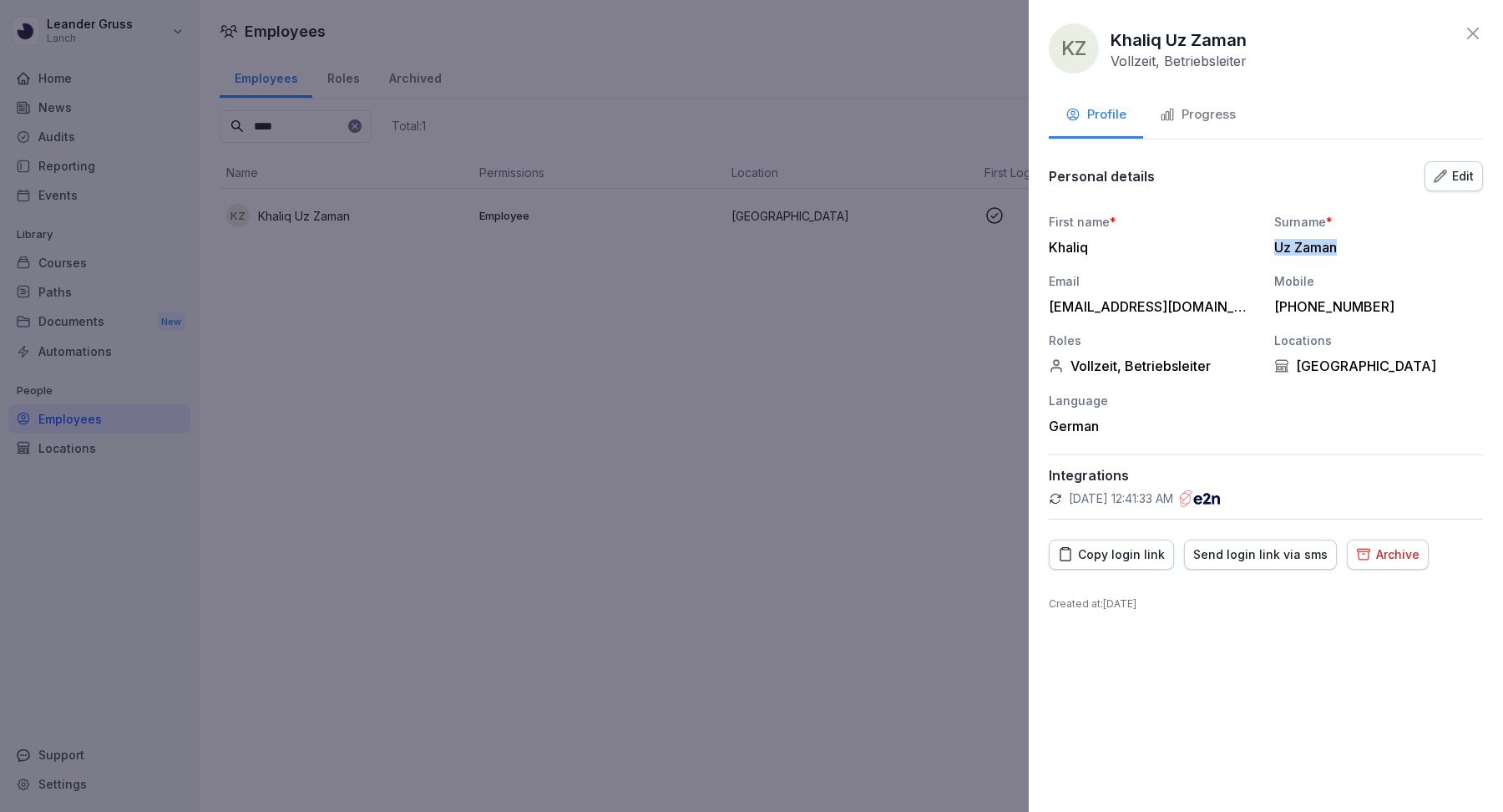
copy div "Uz Zaman"
drag, startPoint x: 1276, startPoint y: 246, endPoint x: 1358, endPoint y: 246, distance: 82.0
click at [1358, 246] on div "Uz Zaman" at bounding box center [1375, 246] width 201 height 16
click at [1482, 34] on icon at bounding box center [1473, 33] width 20 height 20
